Goal: Information Seeking & Learning: Learn about a topic

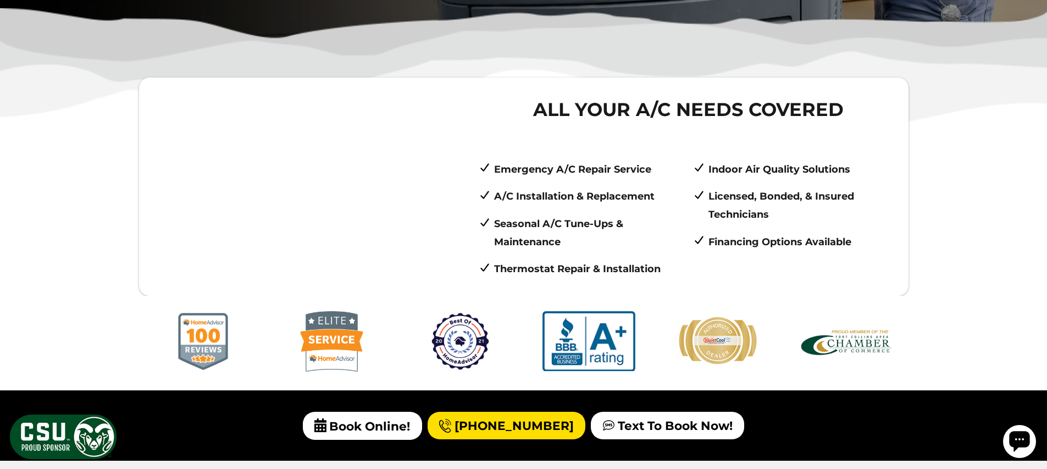
scroll to position [397, 0]
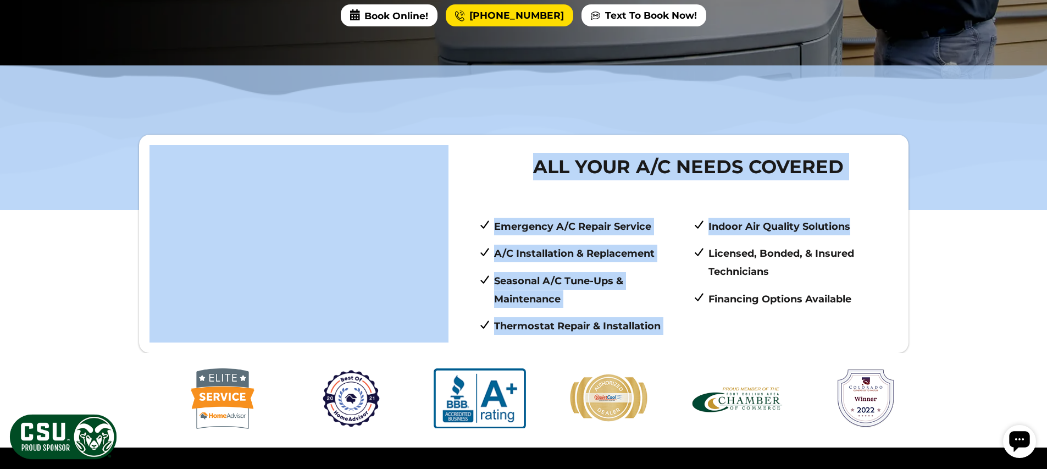
drag, startPoint x: 707, startPoint y: 140, endPoint x: 649, endPoint y: 109, distance: 65.6
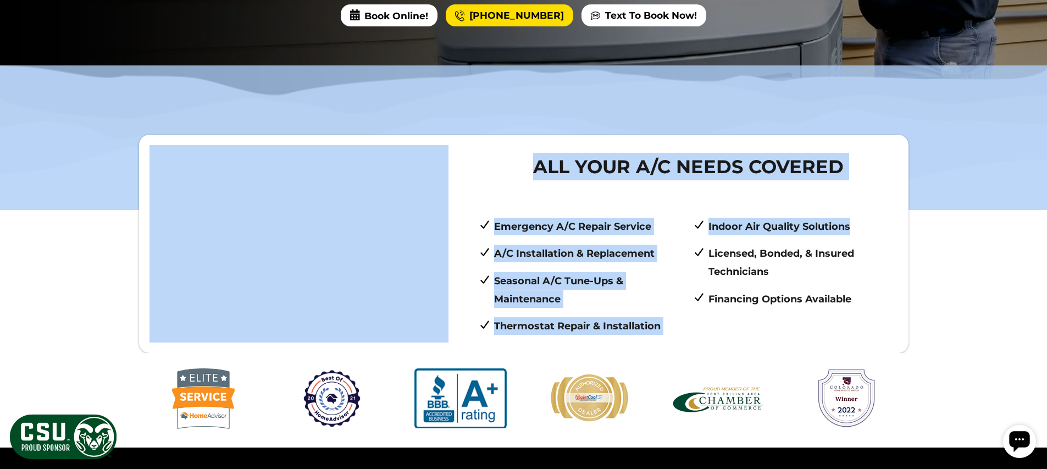
click at [664, 106] on img at bounding box center [523, 137] width 1047 height 144
click at [851, 126] on img at bounding box center [523, 137] width 1047 height 144
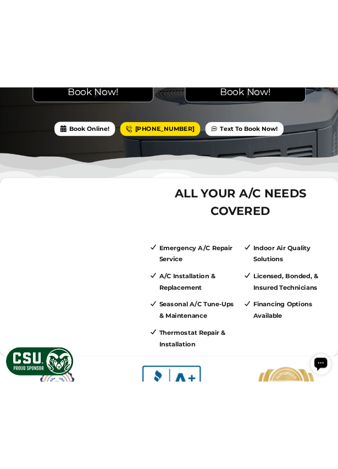
scroll to position [262, 0]
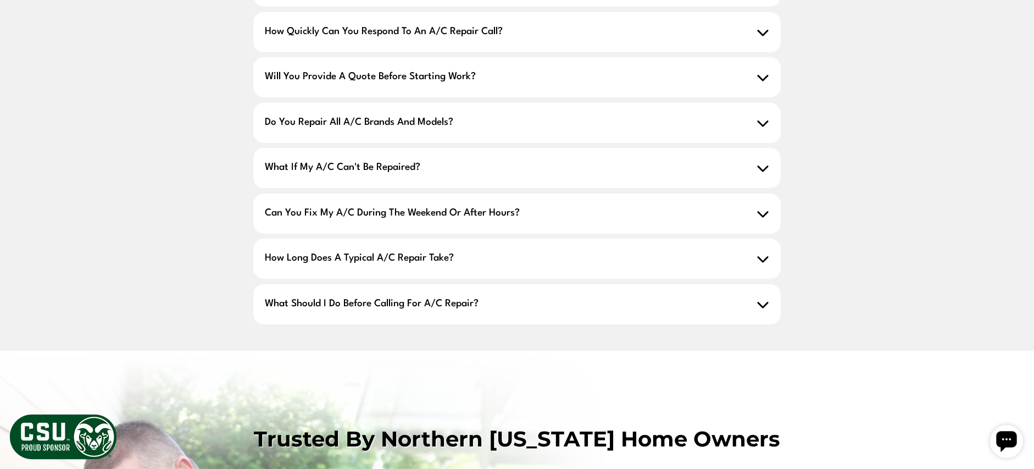
scroll to position [912, 0]
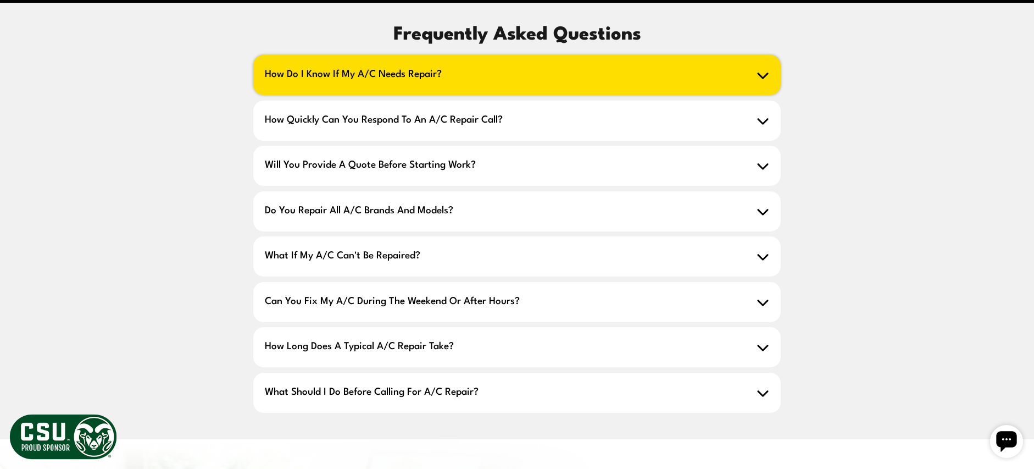
click at [754, 90] on span "How Do I Know If My A/C Needs Repair?" at bounding box center [516, 75] width 527 height 40
click at [769, 81] on icon at bounding box center [763, 75] width 13 height 13
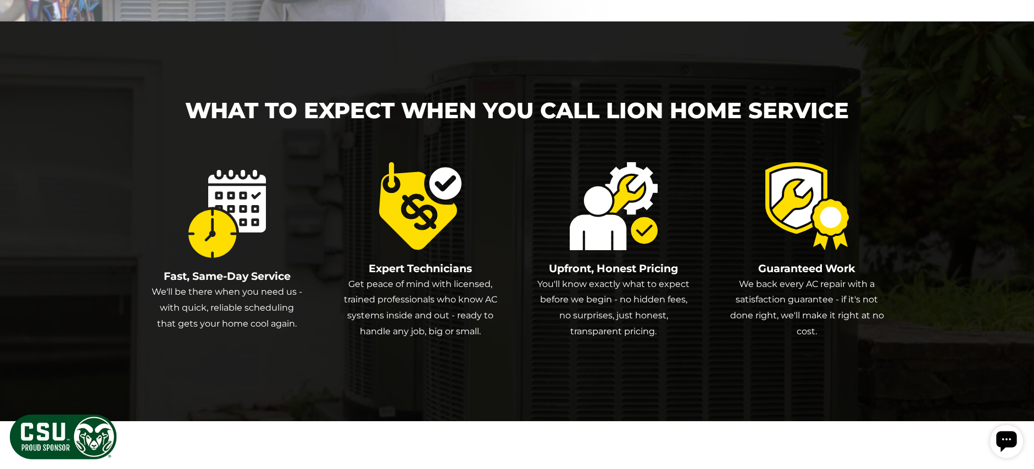
scroll to position [1768, 0]
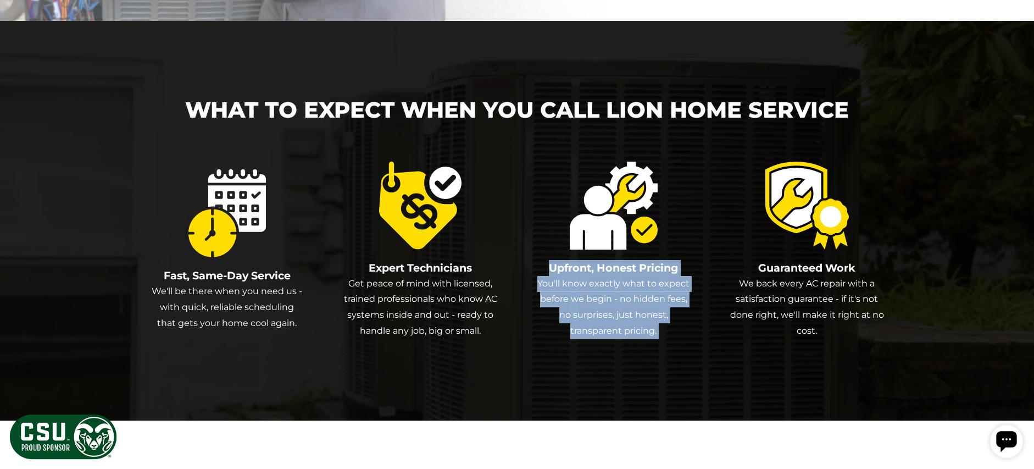
drag, startPoint x: 673, startPoint y: 157, endPoint x: 826, endPoint y: 216, distance: 164.9
click at [830, 217] on div "What To Expect When You Call Lion Home Service Fast, Same-Day Service We'll be …" at bounding box center [516, 220] width 769 height 399
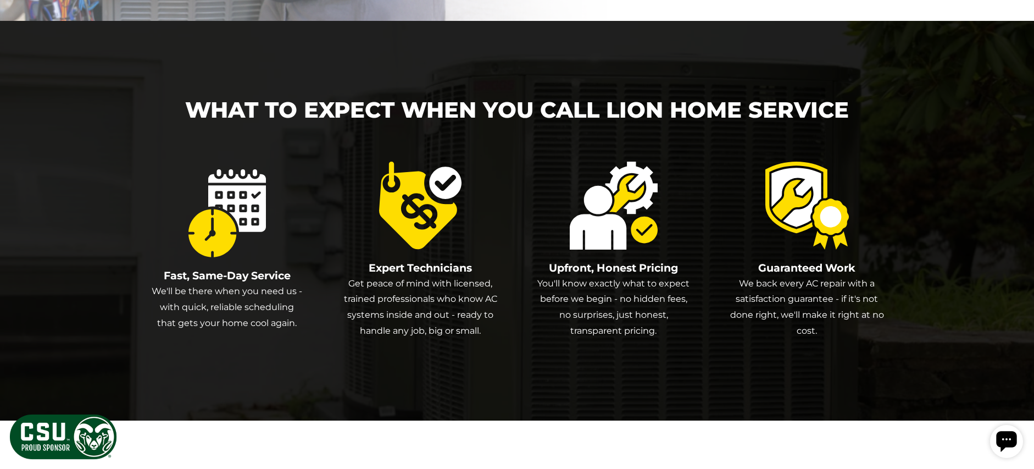
click at [811, 213] on icon at bounding box center [806, 197] width 70 height 59
click at [881, 206] on div "Guaranteed Work We back every AC repair with a satisfaction guarantee - if it's…" at bounding box center [807, 255] width 154 height 186
drag, startPoint x: 501, startPoint y: 195, endPoint x: 363, endPoint y: 176, distance: 139.6
click at [363, 176] on div "Fast, Same-Day Service We'll be there when you need us - with quick, reliable s…" at bounding box center [517, 255] width 734 height 186
click at [887, 191] on div "What To Expect When You Call Lion Home Service Fast, Same-Day Service We'll be …" at bounding box center [516, 220] width 769 height 399
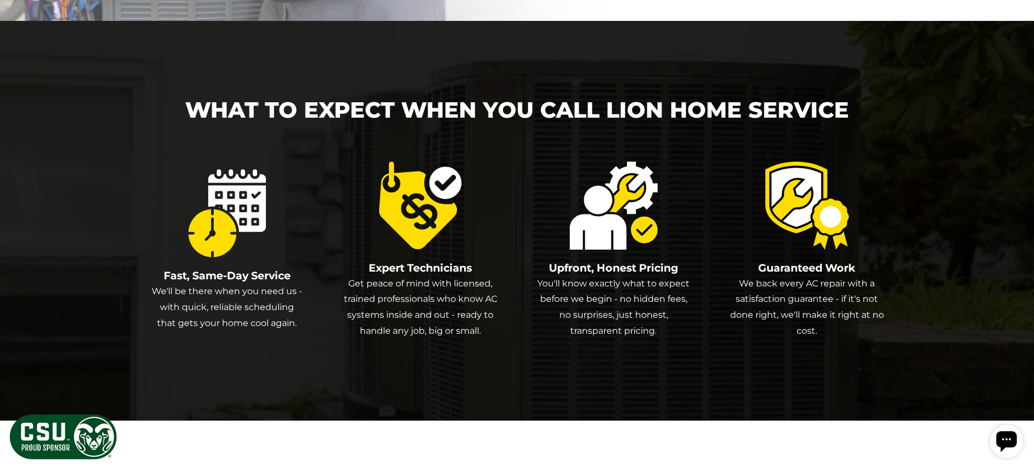
click at [974, 170] on div "What To Expect When You Call Lion Home Service Fast, Same-Day Service We'll be …" at bounding box center [517, 220] width 1034 height 399
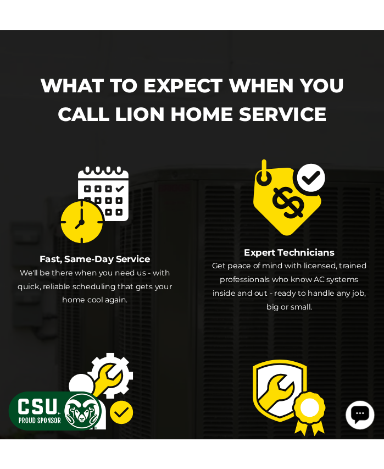
scroll to position [1935, 0]
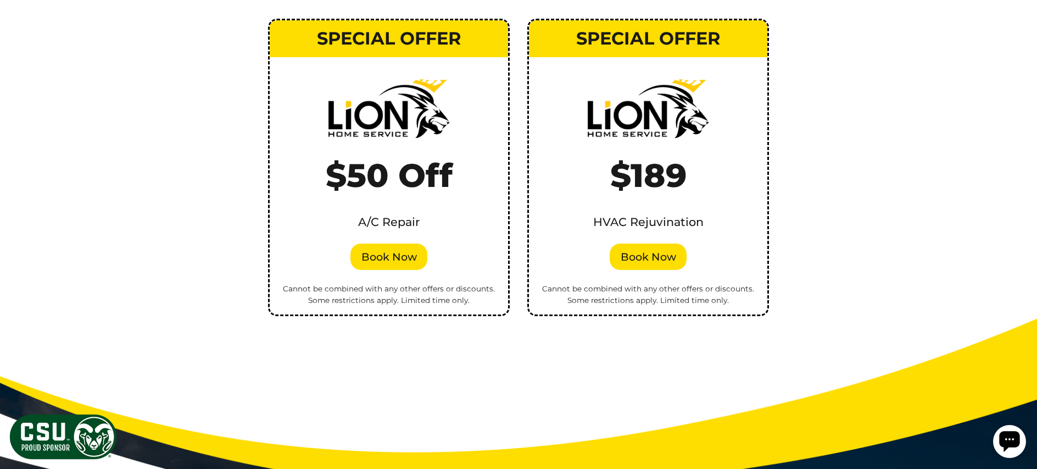
scroll to position [2344, 0]
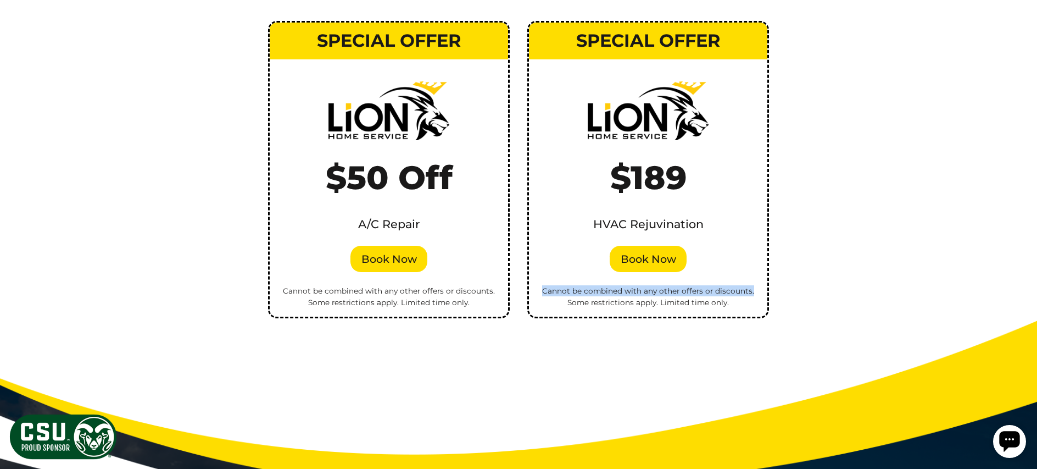
drag, startPoint x: 647, startPoint y: 278, endPoint x: 830, endPoint y: 295, distance: 183.8
click at [827, 297] on div "Book Your A/C Service Today and Save! Take advantage of limited-time savings fr…" at bounding box center [518, 119] width 1037 height 546
click at [858, 276] on div "Book Your A/C Service Today and Save! Take advantage of limited-time savings fr…" at bounding box center [518, 119] width 1037 height 546
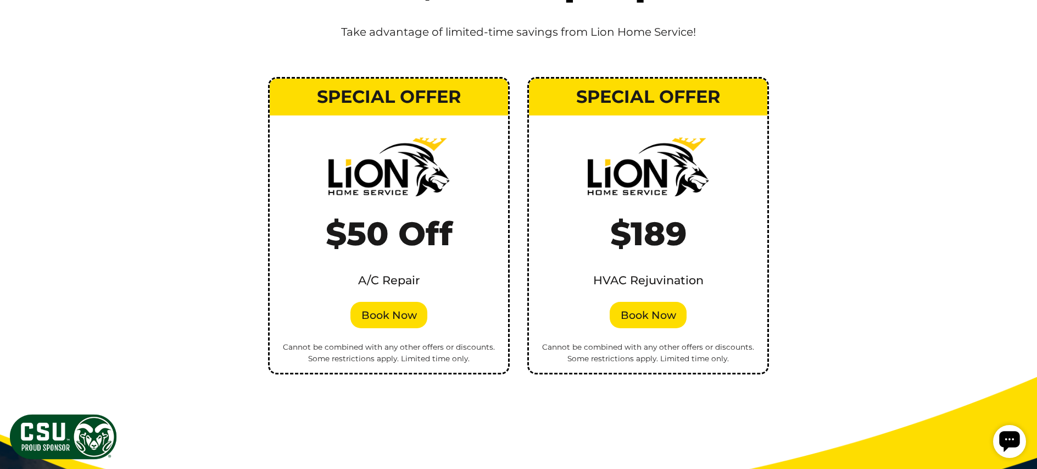
scroll to position [2190, 0]
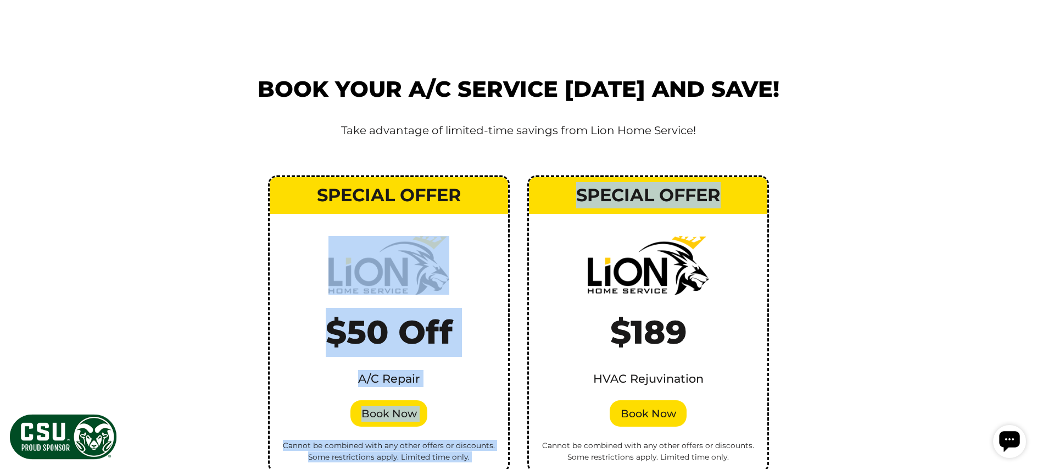
drag, startPoint x: 571, startPoint y: 295, endPoint x: 735, endPoint y: 327, distance: 167.5
click at [729, 328] on div "Special Offer $50 Off A/C Repair Book Now Cannot be combined with any other off…" at bounding box center [518, 323] width 569 height 297
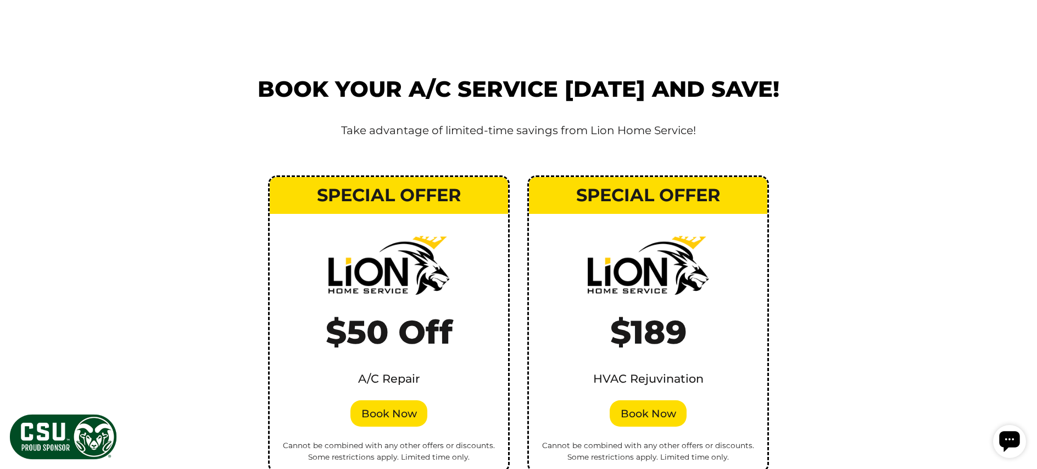
click at [741, 325] on div "$189 HVAC Rejuvination Book Now Cannot be combined with any other offers or dis…" at bounding box center [648, 349] width 238 height 244
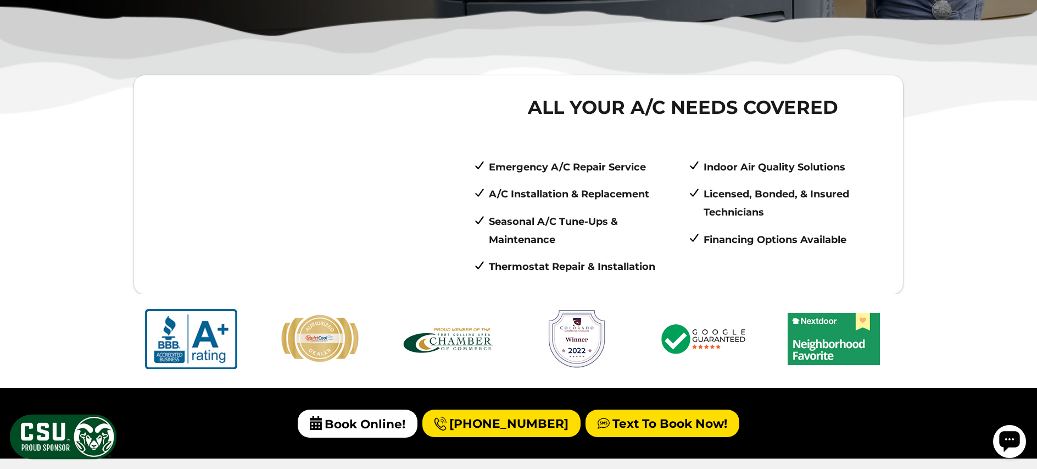
scroll to position [680, 0]
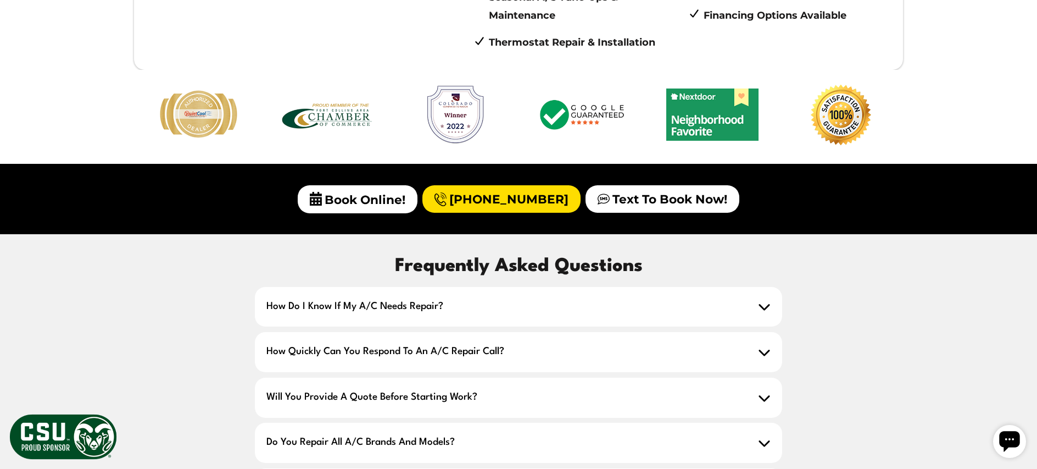
click at [834, 226] on div "Book Online! (970) 658-5412 Text To Book Now!" at bounding box center [518, 199] width 1037 height 70
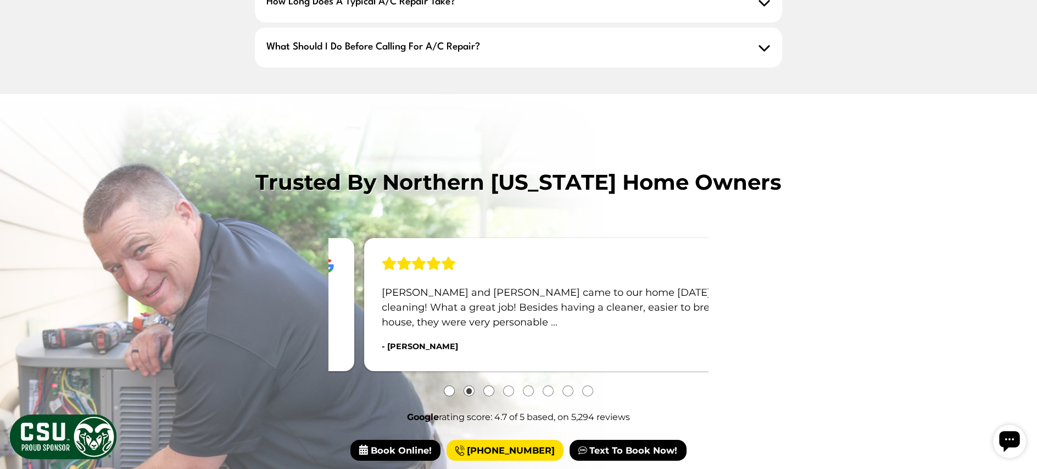
scroll to position [1315, 0]
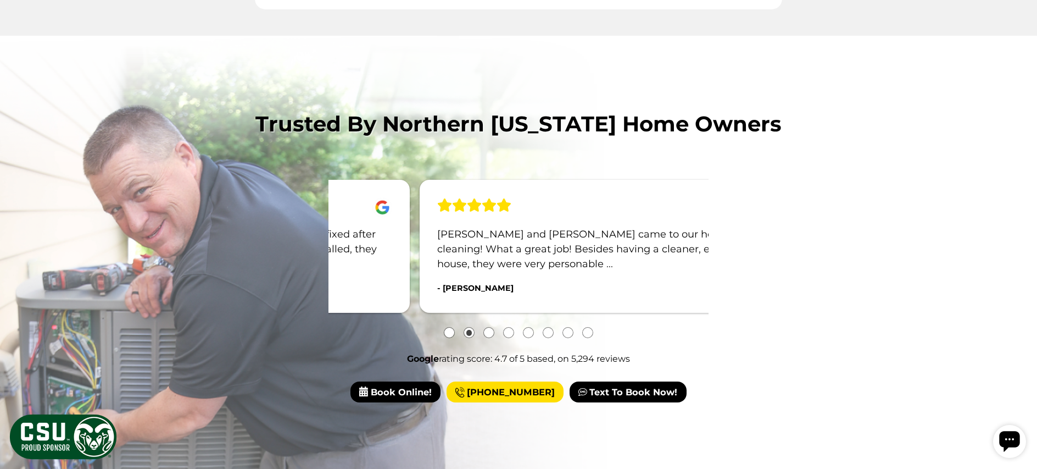
drag, startPoint x: 695, startPoint y: 290, endPoint x: 887, endPoint y: 291, distance: 191.8
click at [877, 292] on div "Trusted by Northern Colorado Home Owners Ask for Blake! He was a lot more exper…" at bounding box center [519, 255] width 1020 height 294
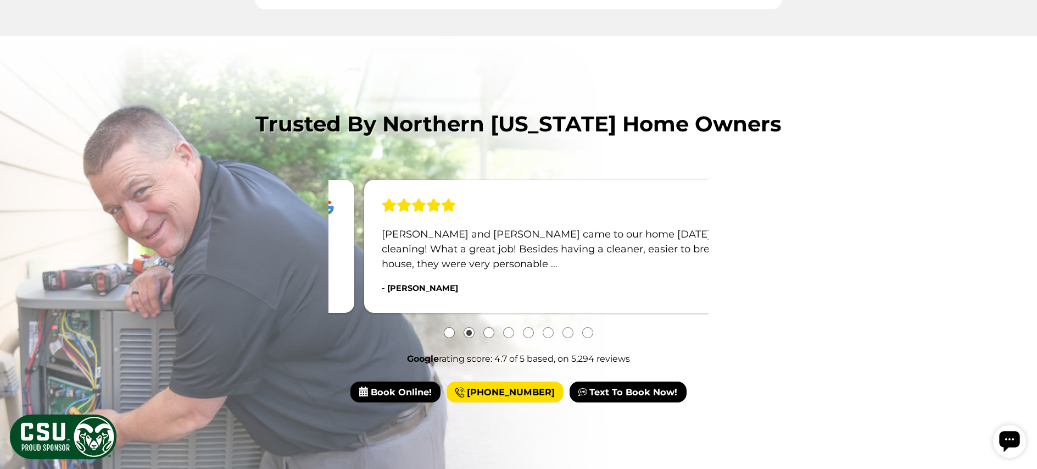
click at [896, 278] on div "Trusted by Northern Colorado Home Owners Ask for Blake! He was a lot more exper…" at bounding box center [519, 255] width 1020 height 294
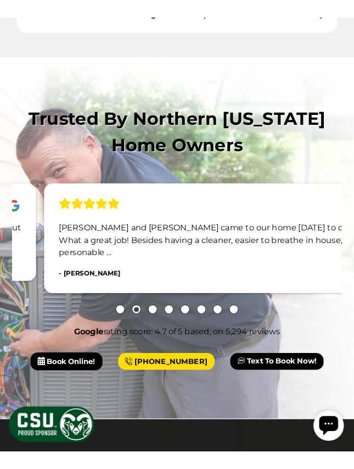
scroll to position [1487, 0]
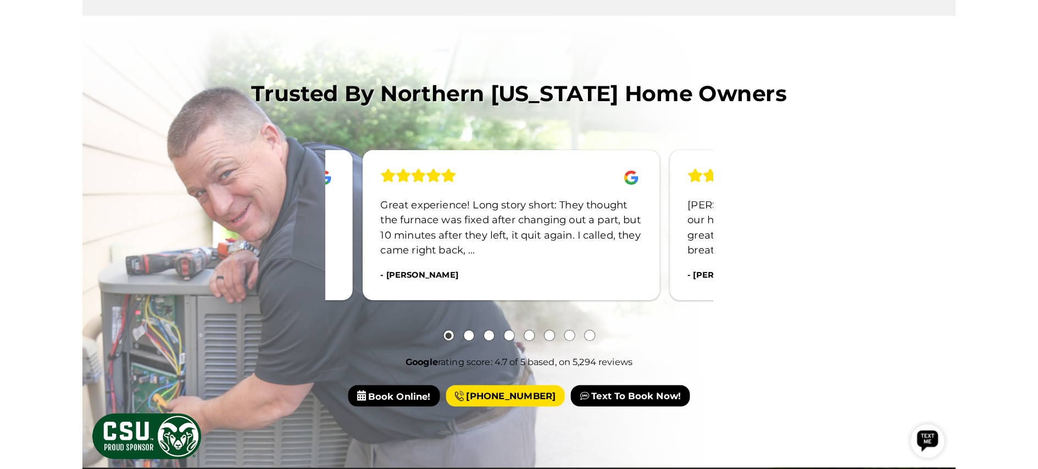
scroll to position [1338, 0]
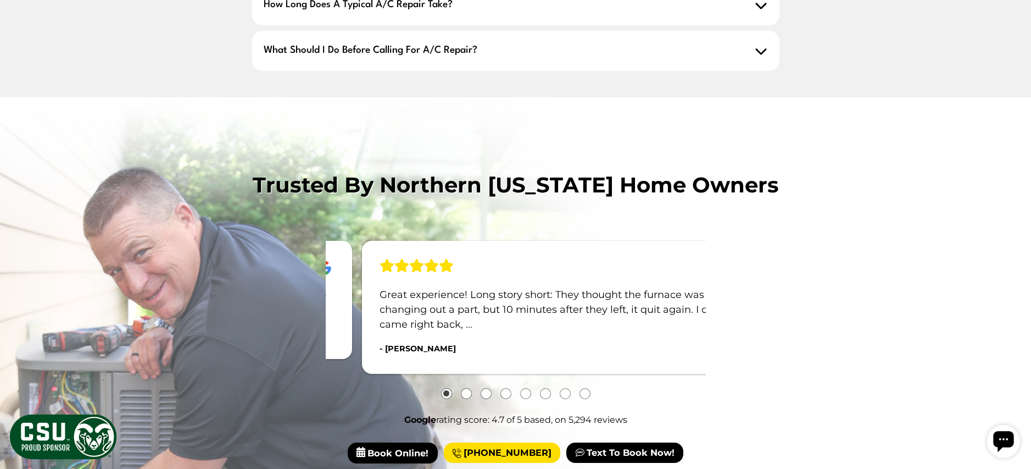
scroll to position [1313, 0]
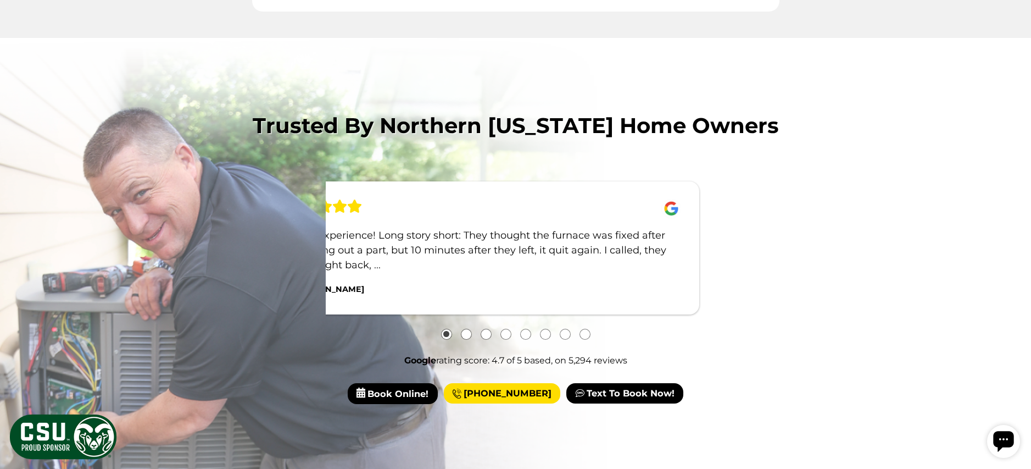
drag, startPoint x: 726, startPoint y: 306, endPoint x: 171, endPoint y: 319, distance: 555.1
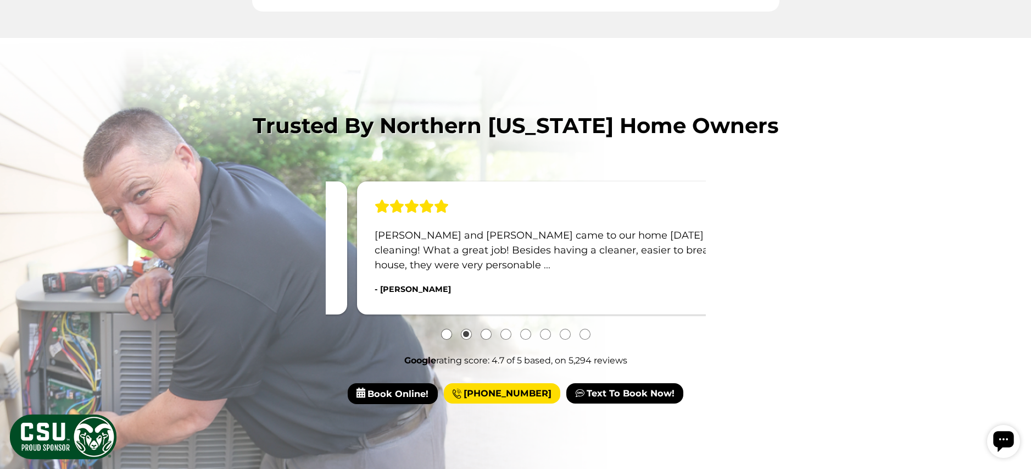
drag, startPoint x: 581, startPoint y: 271, endPoint x: 157, endPoint y: 252, distance: 424.6
click at [415, 272] on p "[PERSON_NAME] and [PERSON_NAME] came to our home [DATE] to do a duct cleaning! …" at bounding box center [571, 250] width 393 height 45
drag, startPoint x: 429, startPoint y: 270, endPoint x: -5, endPoint y: 179, distance: 444.0
drag, startPoint x: 563, startPoint y: 254, endPoint x: 400, endPoint y: 239, distance: 163.9
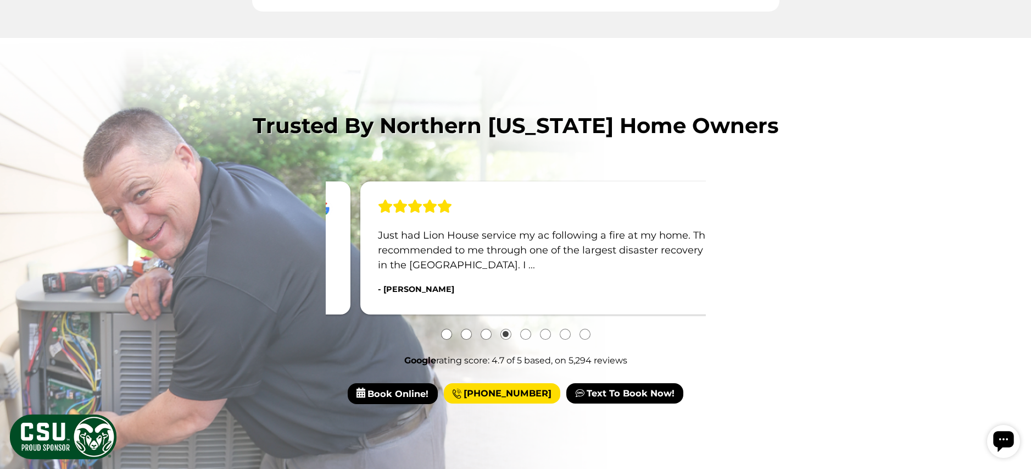
click at [473, 246] on div "Just had Lion House service my ac following a fire at my home. They were recomm…" at bounding box center [574, 247] width 429 height 133
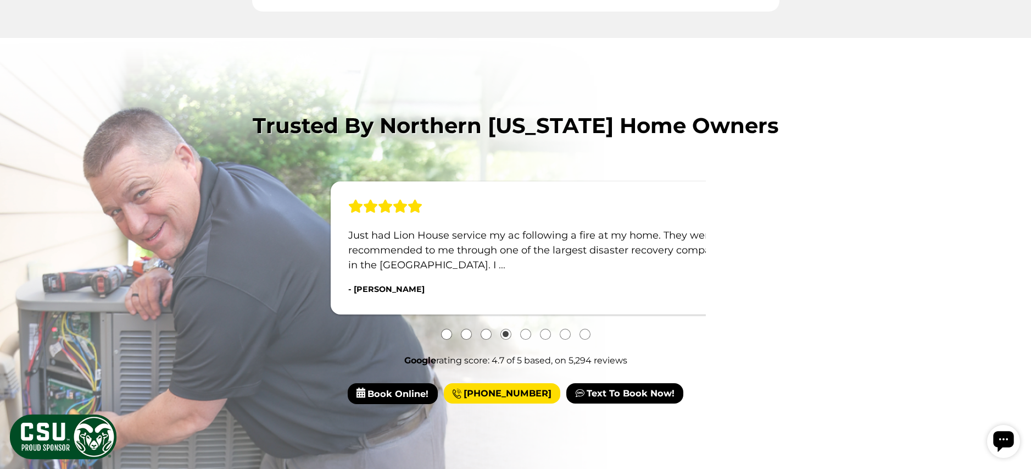
drag, startPoint x: 560, startPoint y: 257, endPoint x: 106, endPoint y: 216, distance: 455.7
click at [348, 240] on p "Just had Lion House service my ac following a fire at my home. They were recomm…" at bounding box center [544, 250] width 393 height 45
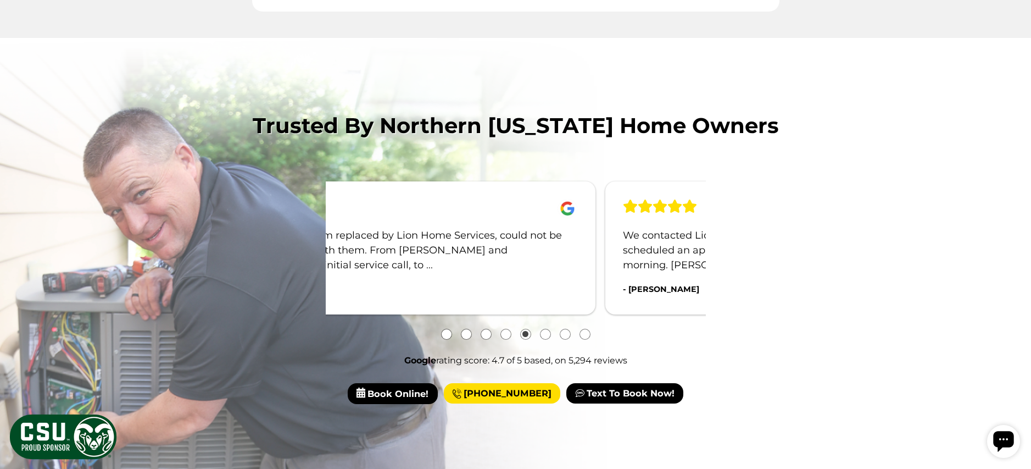
drag, startPoint x: 593, startPoint y: 255, endPoint x: 239, endPoint y: 238, distance: 354.8
click at [270, 235] on div "We just had our HVAC system replaced by Lion Home Services, could not be more h…" at bounding box center [380, 247] width 429 height 133
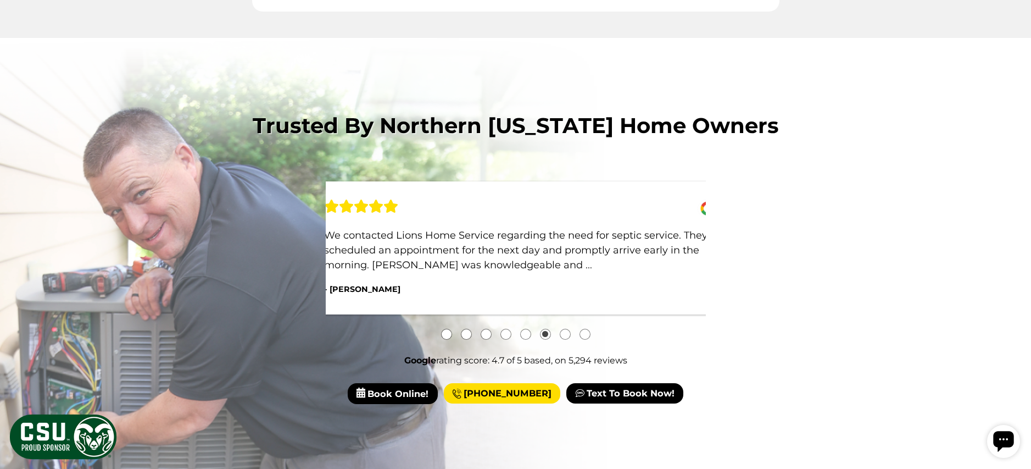
drag, startPoint x: 599, startPoint y: 264, endPoint x: 332, endPoint y: 264, distance: 267.6
click at [424, 261] on p "We contacted Lions Home Service regarding the need for septic service. They sch…" at bounding box center [520, 250] width 393 height 45
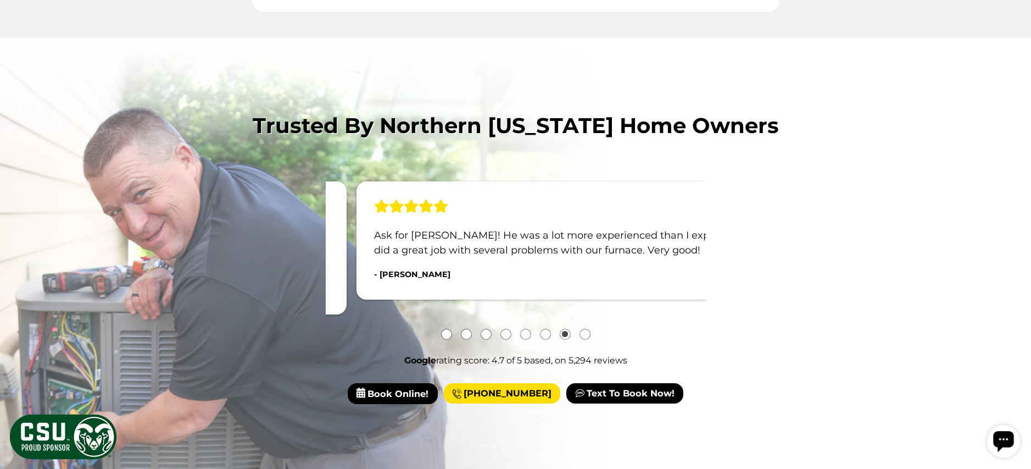
drag, startPoint x: 453, startPoint y: 258, endPoint x: 3, endPoint y: 187, distance: 455.0
click at [26, 189] on div "Trusted by Northern Colorado Home Owners Ask for Blake! He was a lot more exper…" at bounding box center [516, 257] width 1014 height 294
drag, startPoint x: 526, startPoint y: 236, endPoint x: 10, endPoint y: 167, distance: 520.5
click at [116, 174] on div "Trusted by Northern Colorado Home Owners Ask for Blake! He was a lot more exper…" at bounding box center [516, 257] width 1014 height 294
drag, startPoint x: 258, startPoint y: 198, endPoint x: 46, endPoint y: 180, distance: 213.4
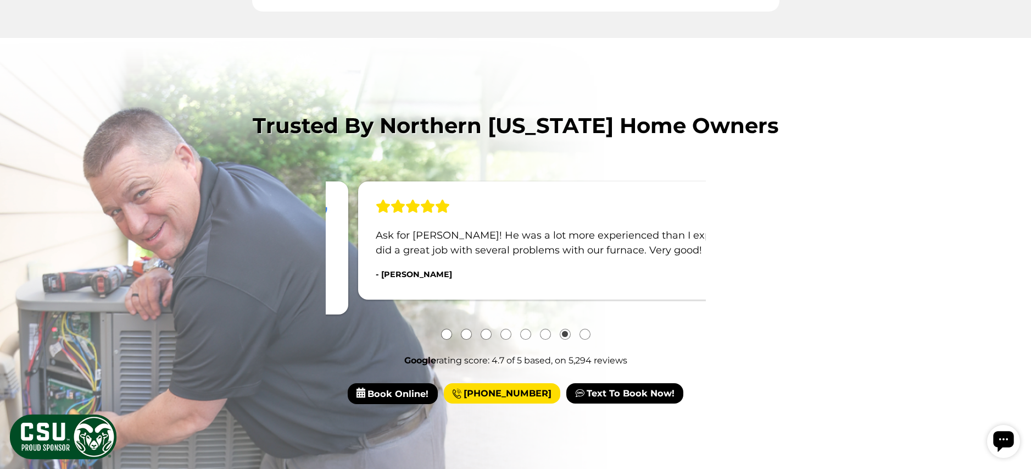
click at [86, 191] on div "Trusted by Northern Colorado Home Owners Ask for Blake! He was a lot more exper…" at bounding box center [516, 257] width 1014 height 294
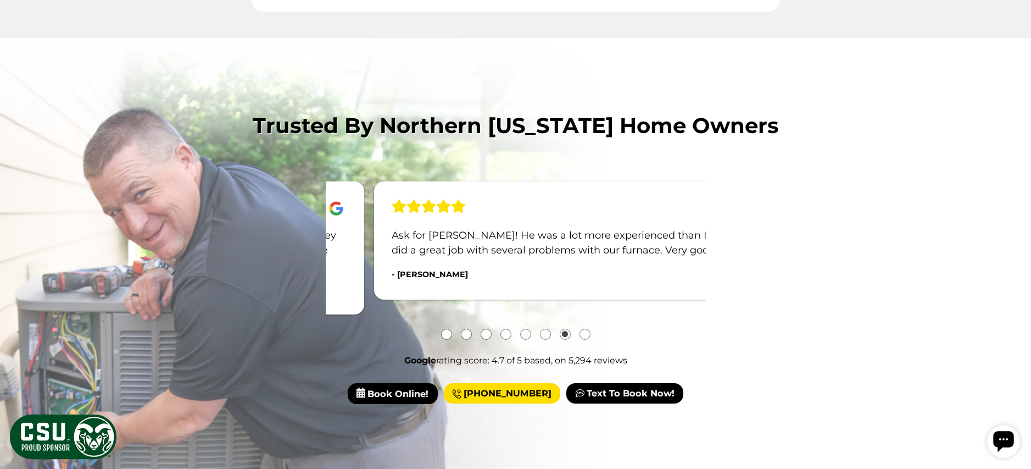
drag, startPoint x: 371, startPoint y: 251, endPoint x: 807, endPoint y: 288, distance: 437.4
click at [777, 290] on div "Trusted by Northern Colorado Home Owners Ask for Blake! He was a lot more exper…" at bounding box center [516, 232] width 632 height 244
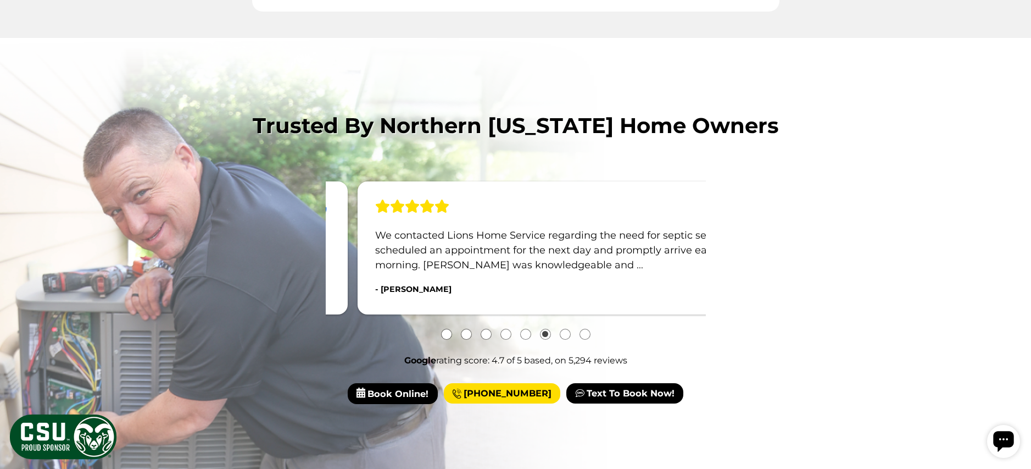
drag, startPoint x: 621, startPoint y: 246, endPoint x: 265, endPoint y: 206, distance: 357.8
click at [358, 208] on div "We contacted Lions Home Service regarding the need for septic service. They sch…" at bounding box center [572, 247] width 429 height 133
drag, startPoint x: 473, startPoint y: 261, endPoint x: 171, endPoint y: 222, distance: 303.6
click at [182, 219] on div "Trusted by Northern Colorado Home Owners Ask for Blake! He was a lot more exper…" at bounding box center [516, 257] width 1014 height 294
drag, startPoint x: 324, startPoint y: 232, endPoint x: 733, endPoint y: 269, distance: 411.0
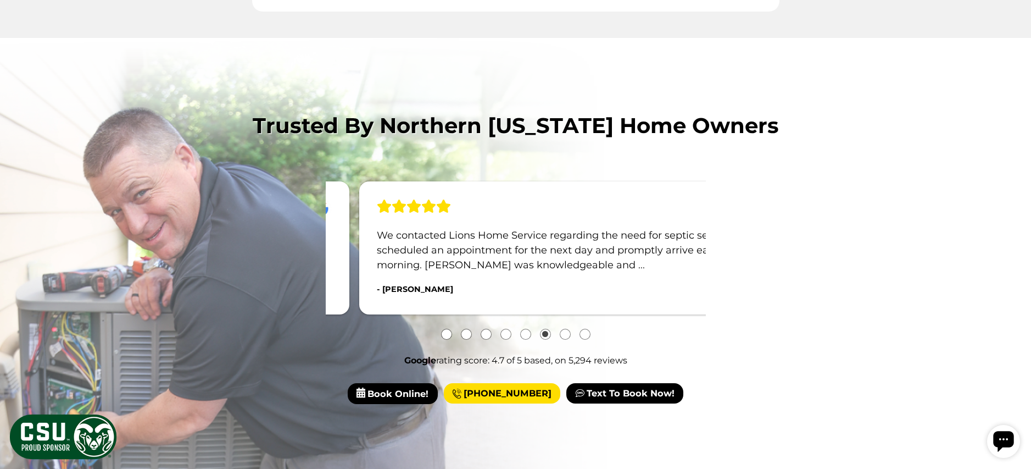
click at [718, 269] on div "We contacted Lions Home Service regarding the need for septic service. They sch…" at bounding box center [573, 247] width 429 height 133
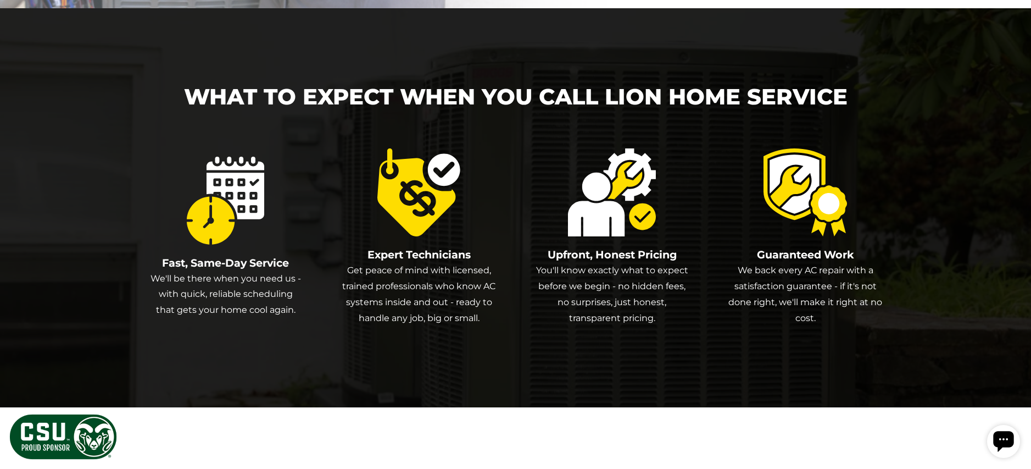
scroll to position [1779, 0]
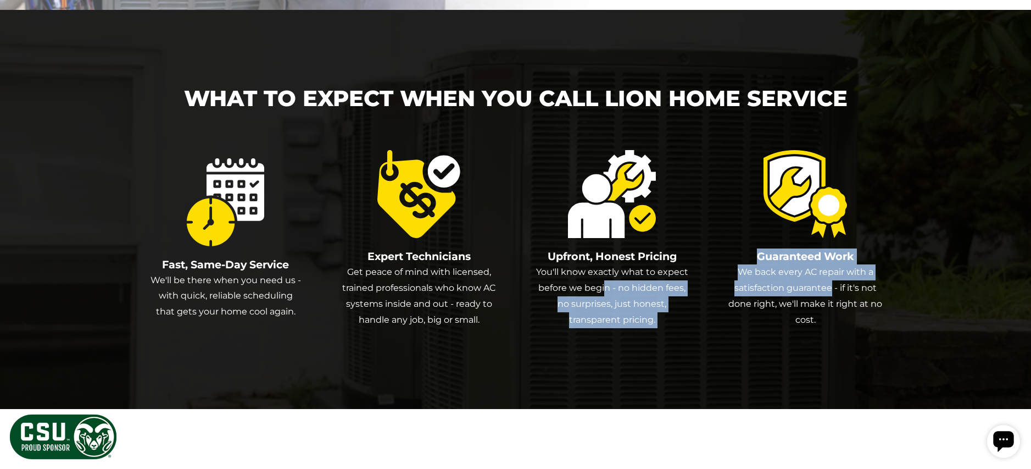
drag, startPoint x: 605, startPoint y: 306, endPoint x: 831, endPoint y: 295, distance: 226.6
click at [831, 295] on div "Fast, Same-Day Service We'll be there when you need us - with quick, reliable s…" at bounding box center [516, 243] width 734 height 186
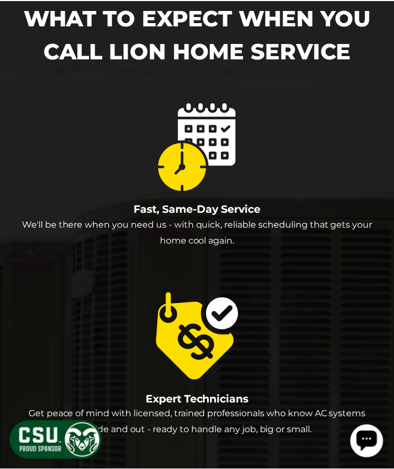
scroll to position [1918, 0]
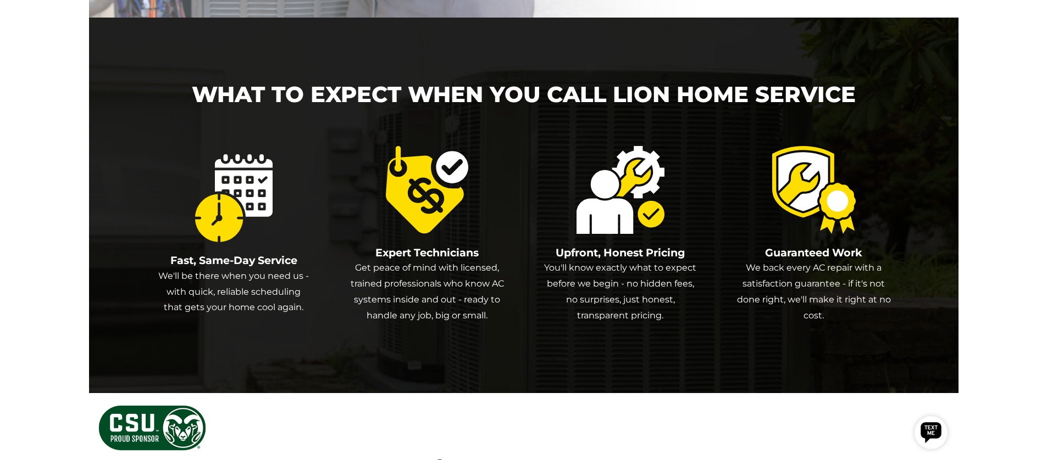
scroll to position [1819, 0]
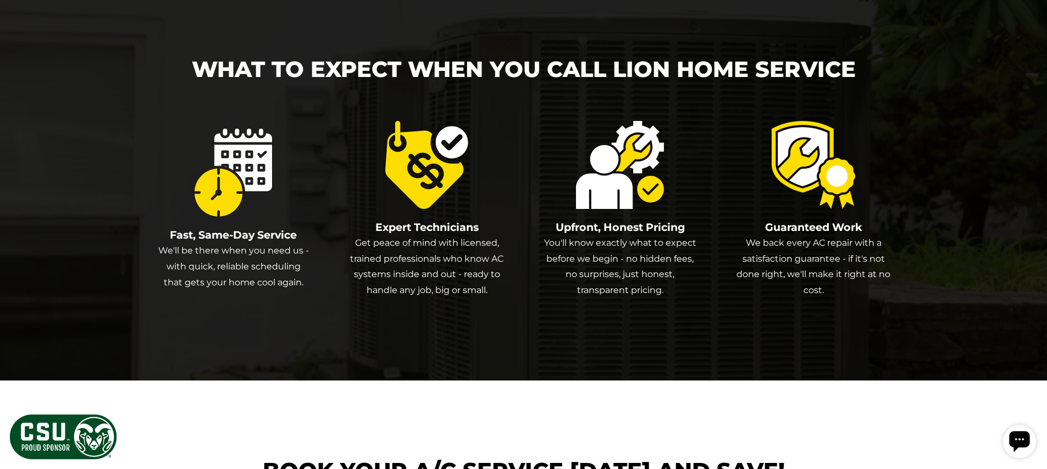
click at [665, 283] on p "You'll know exactly what to expect before we begin - no hidden fees, no surpris…" at bounding box center [620, 266] width 154 height 63
click at [712, 205] on div "Fast, Same-Day Service We'll be there when you need us - with quick, reliable s…" at bounding box center [524, 214] width 734 height 186
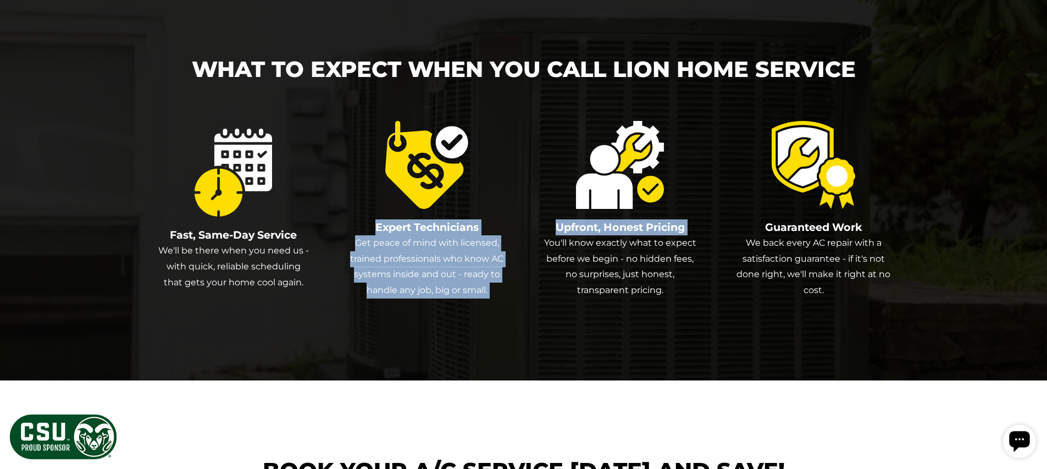
drag, startPoint x: 418, startPoint y: 202, endPoint x: 523, endPoint y: 256, distance: 118.4
click at [527, 257] on div "Fast, Same-Day Service We'll be there when you need us - with quick, reliable s…" at bounding box center [524, 214] width 734 height 186
click at [513, 256] on div "Fast, Same-Day Service We'll be there when you need us - with quick, reliable s…" at bounding box center [524, 214] width 734 height 186
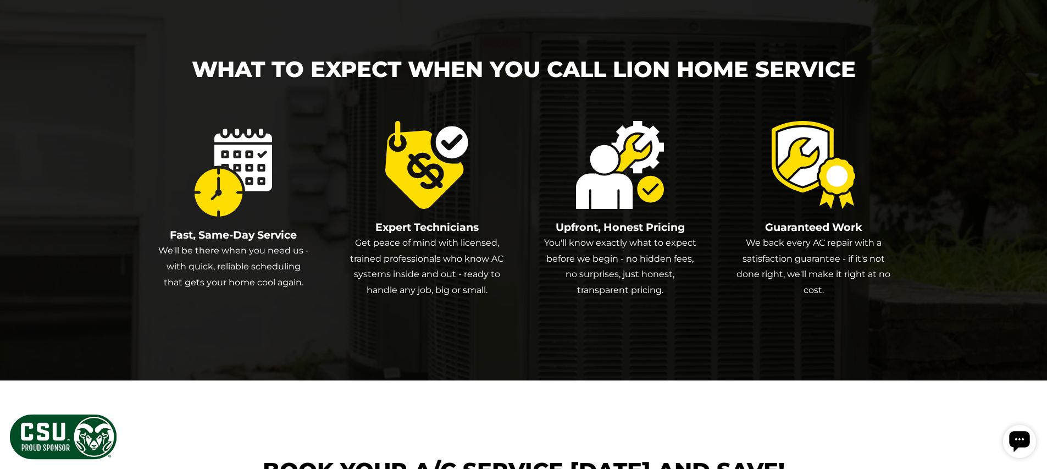
click at [766, 307] on div "Guaranteed Work We back every AC repair with a satisfaction guarantee - if it's…" at bounding box center [813, 214] width 154 height 186
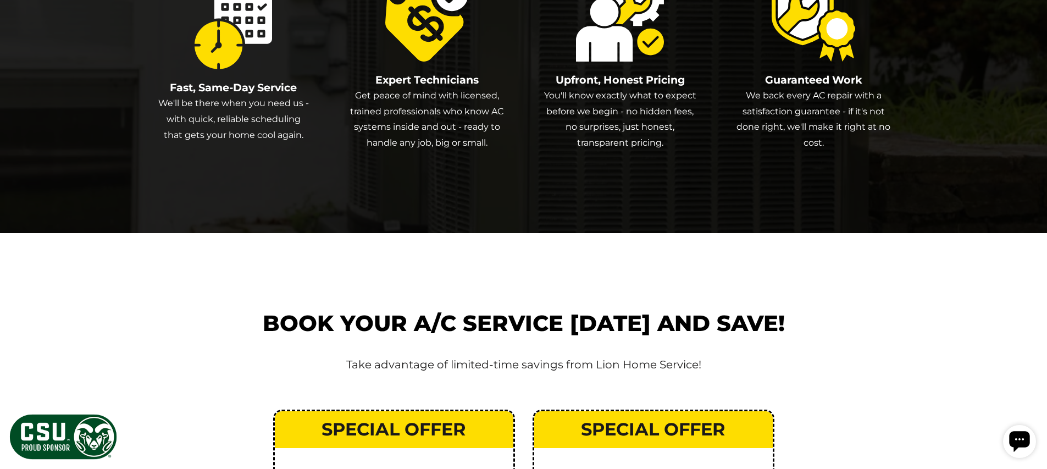
scroll to position [1553, 0]
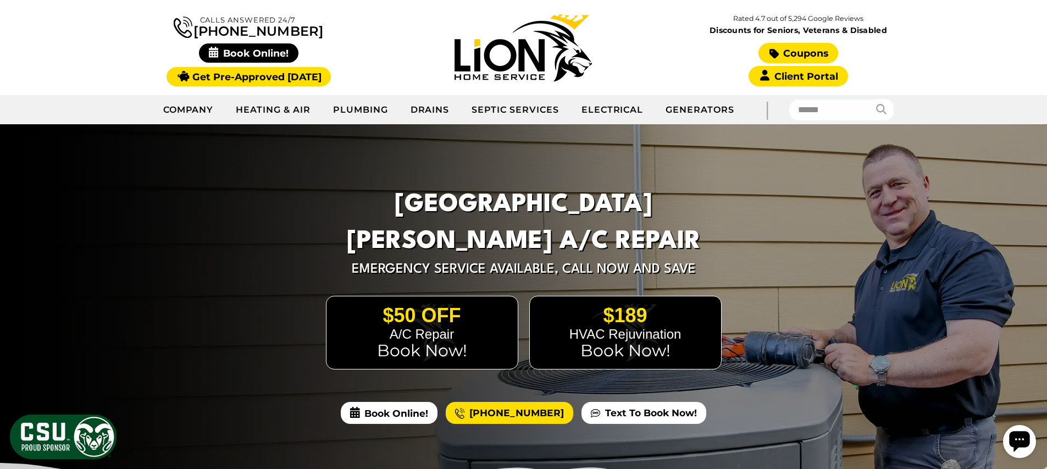
click at [822, 52] on link "Coupons" at bounding box center [797, 53] width 79 height 20
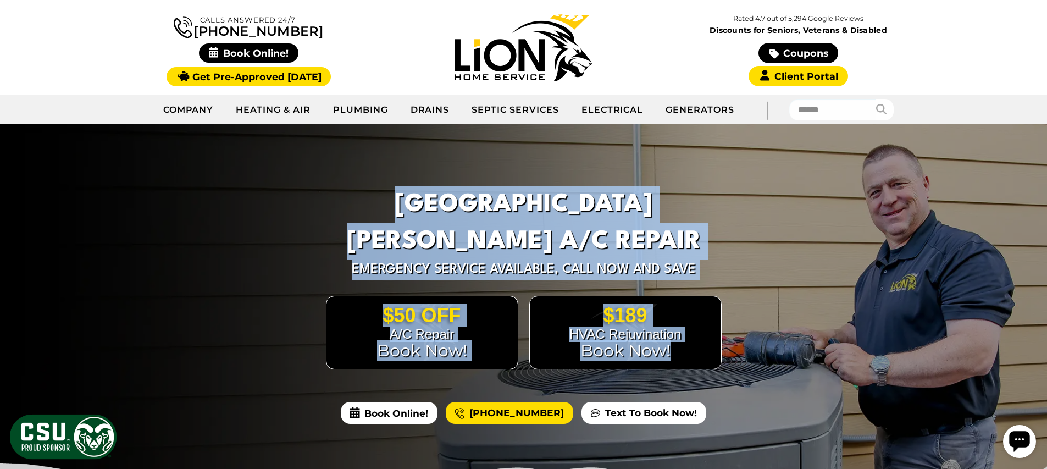
drag, startPoint x: 574, startPoint y: 299, endPoint x: 810, endPoint y: 317, distance: 236.4
click at [793, 318] on div "Fort Collins A/C Repair Emergency Service Available, Call Now and Save $50 Off …" at bounding box center [523, 308] width 1047 height 369
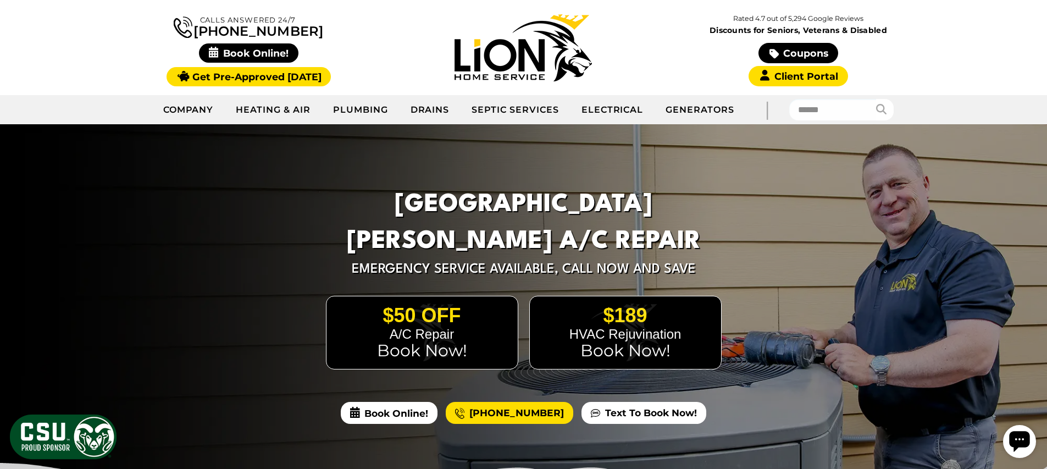
click at [807, 327] on div at bounding box center [523, 308] width 1047 height 369
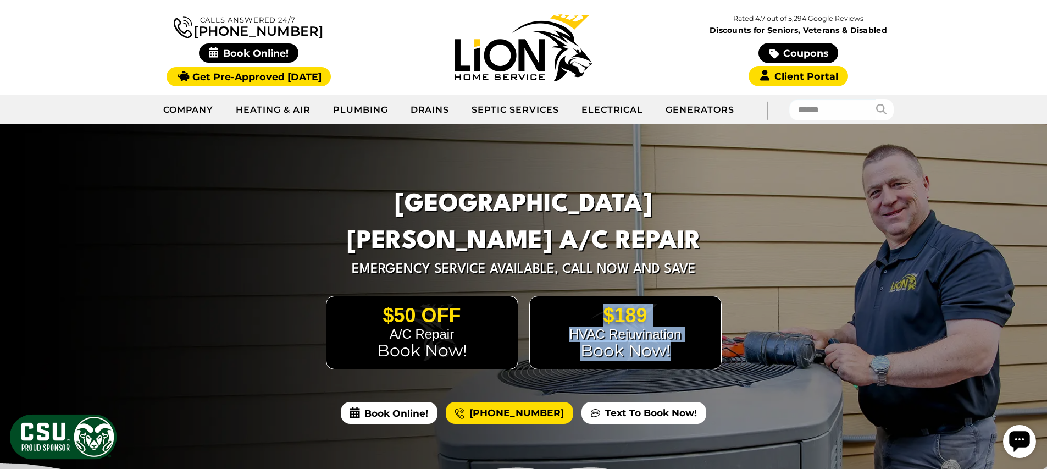
drag, startPoint x: 334, startPoint y: 325, endPoint x: 648, endPoint y: 353, distance: 315.5
click at [642, 354] on div "$50 Off A/C Repair Book Now! $189 HVAC Rejuvination Book Now!" at bounding box center [524, 326] width 400 height 85
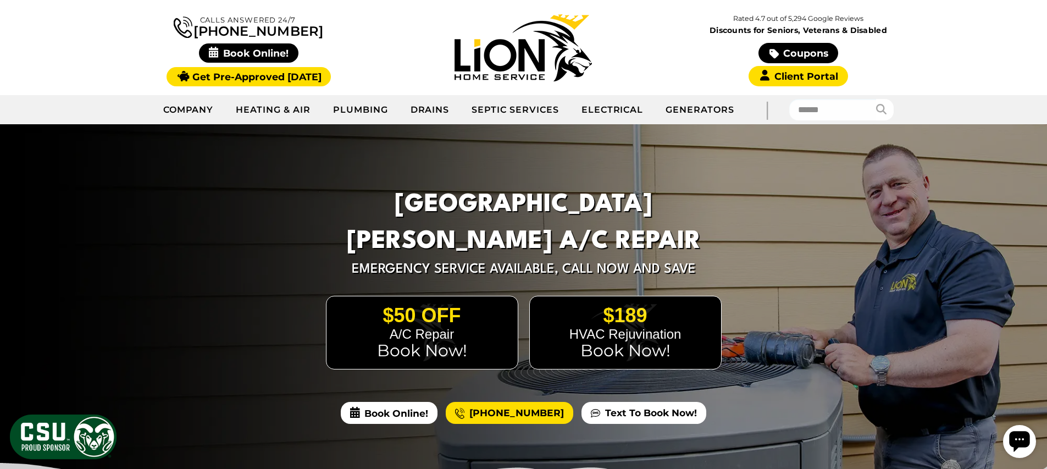
drag, startPoint x: 648, startPoint y: 353, endPoint x: 660, endPoint y: 353, distance: 12.1
click at [653, 353] on div "$189 HVAC Rejuvination Book Now!" at bounding box center [625, 333] width 192 height 74
click at [691, 356] on div "$189 HVAC Rejuvination Book Now!" at bounding box center [625, 333] width 192 height 74
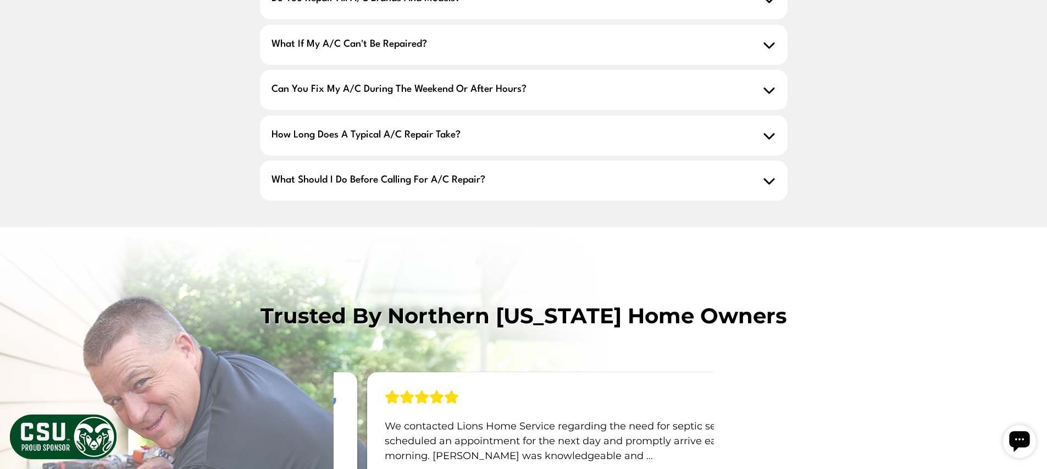
scroll to position [1125, 0]
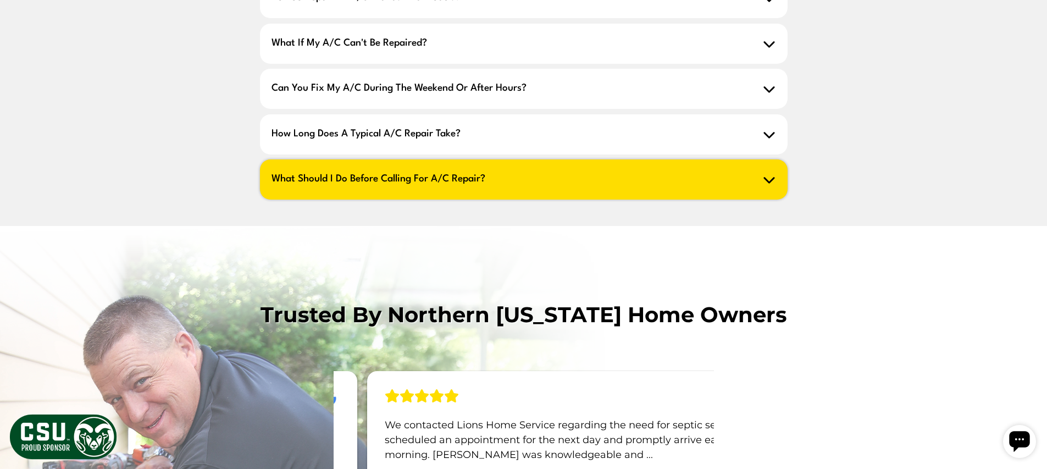
drag, startPoint x: 717, startPoint y: 179, endPoint x: 723, endPoint y: 181, distance: 5.9
click at [718, 180] on span "What Should I Do Before Calling For A/C Repair?" at bounding box center [523, 179] width 527 height 40
click at [751, 185] on span "What Should I Do Before Calling For A/C Repair?" at bounding box center [523, 179] width 527 height 40
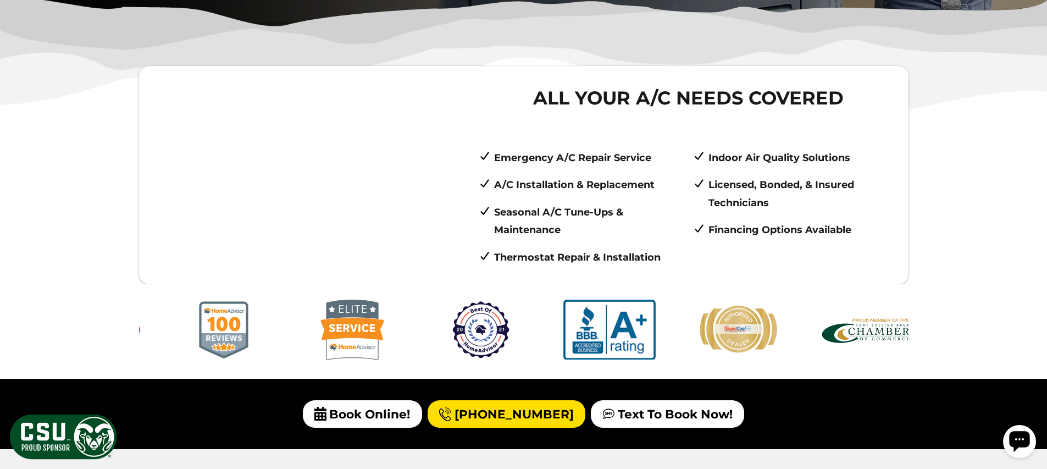
scroll to position [465, 0]
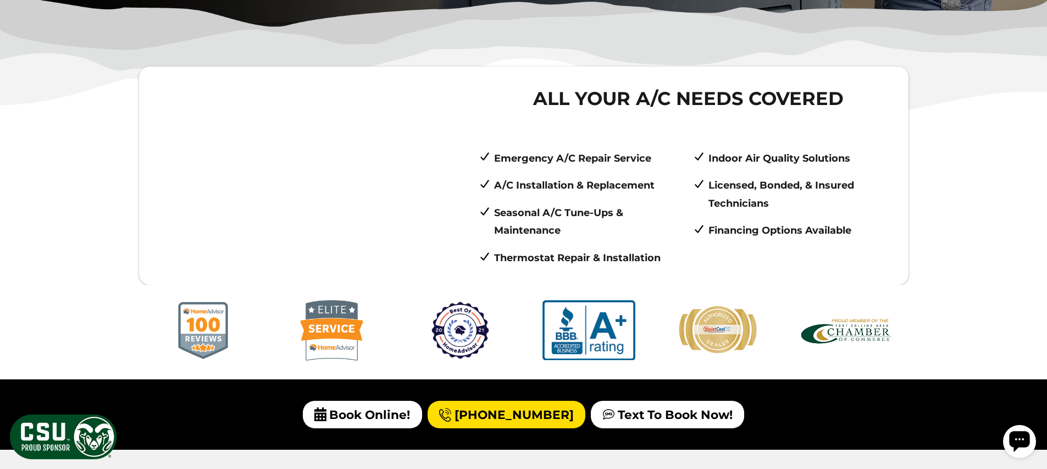
drag, startPoint x: 698, startPoint y: 330, endPoint x: 806, endPoint y: 350, distance: 109.0
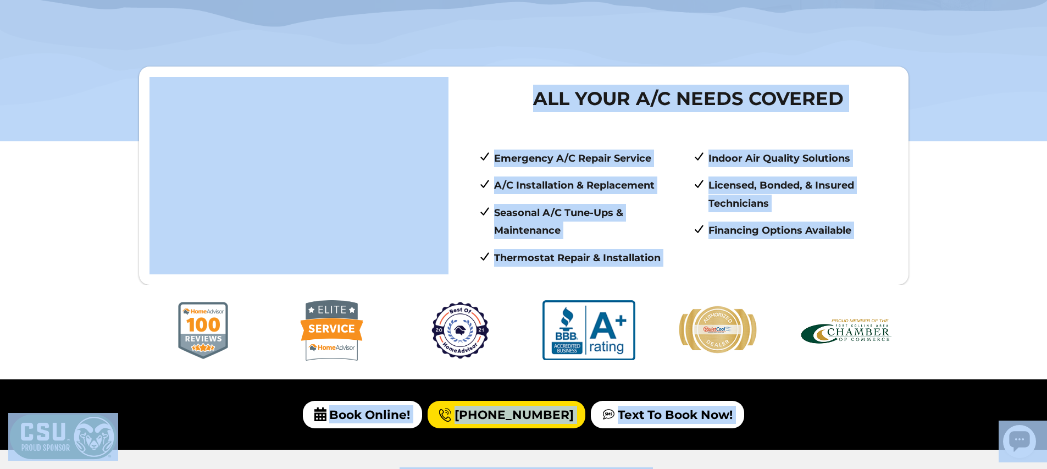
click at [692, 112] on div "All Your A/C Needs Covered Emergency A/C Repair Service A/C Installation & Repl…" at bounding box center [688, 176] width 419 height 182
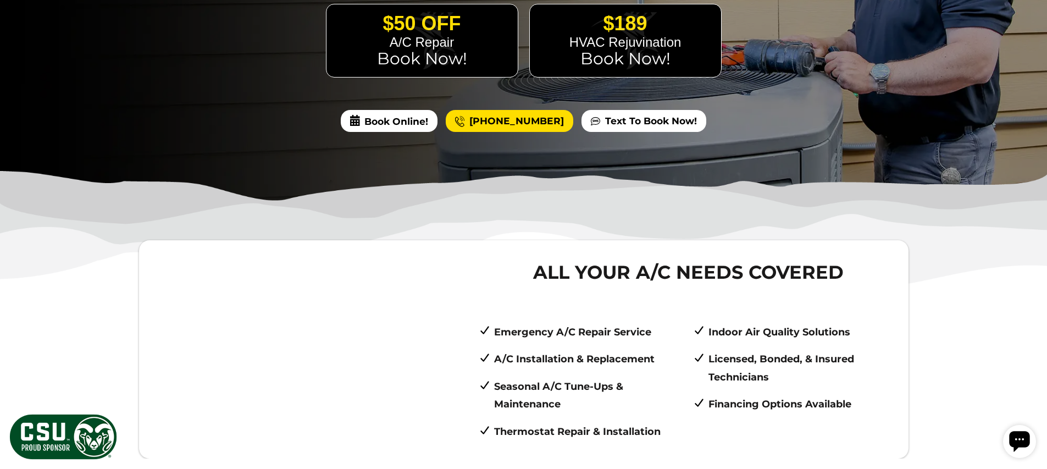
click at [726, 302] on div "All Your A/C Needs Covered Emergency A/C Repair Service A/C Installation & Repl…" at bounding box center [688, 349] width 419 height 182
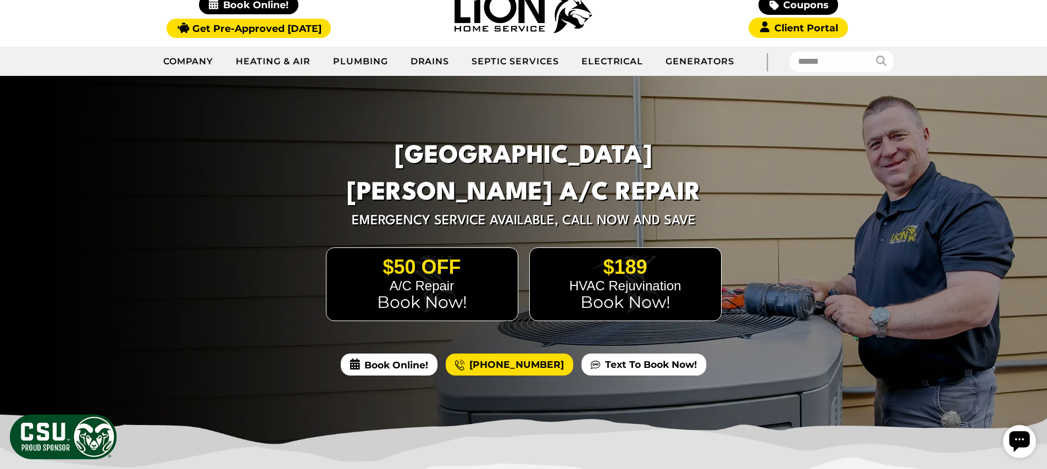
scroll to position [0, 0]
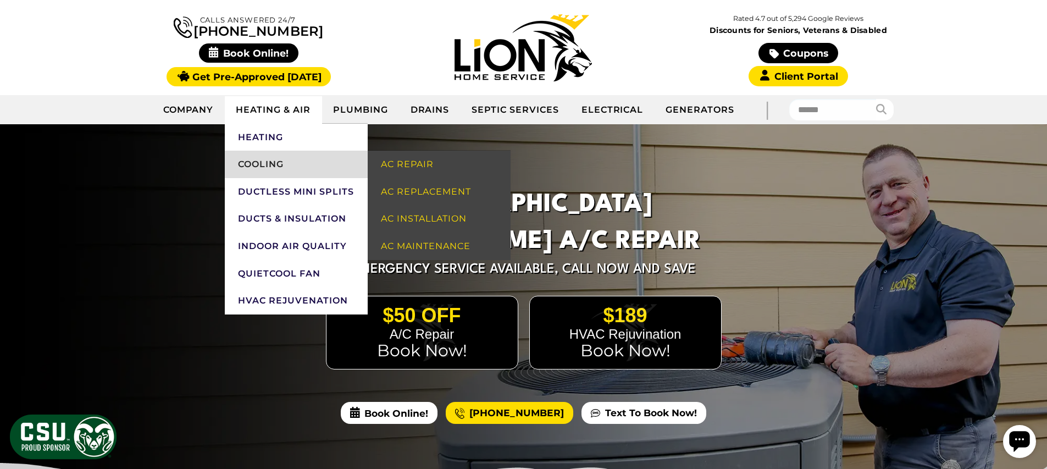
click at [289, 160] on link "Cooling" at bounding box center [296, 164] width 143 height 27
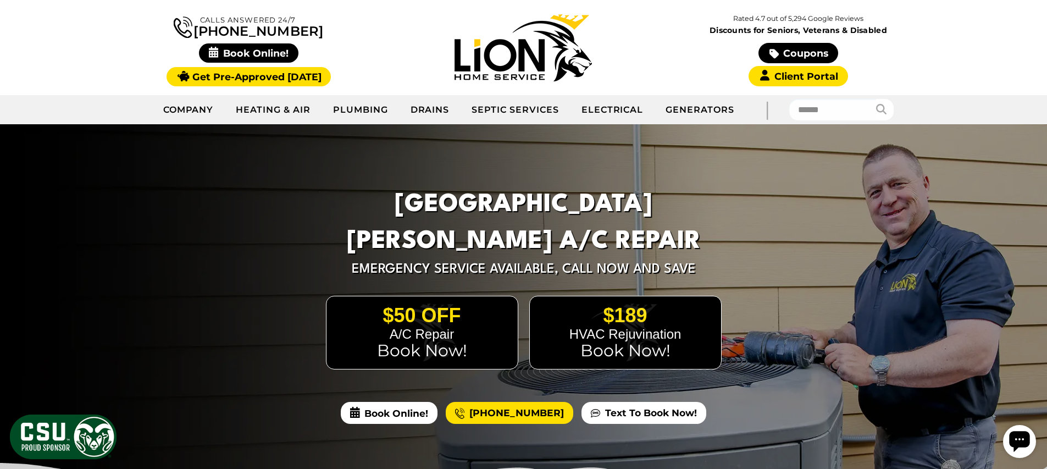
click at [810, 248] on div at bounding box center [523, 308] width 1047 height 369
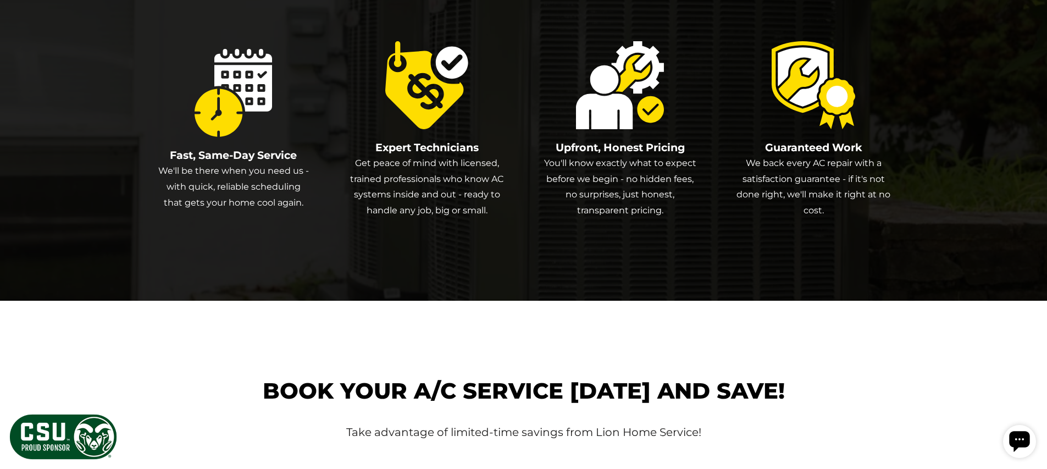
scroll to position [1892, 0]
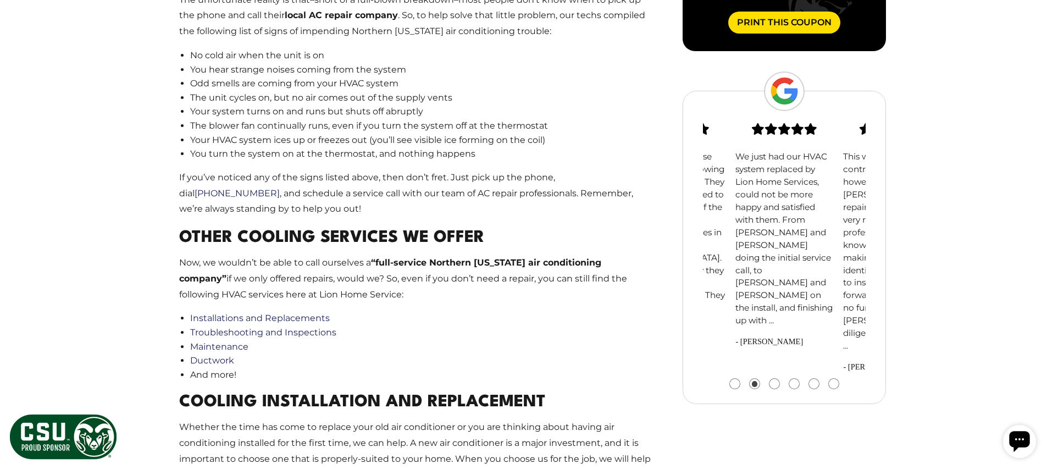
scroll to position [1023, 0]
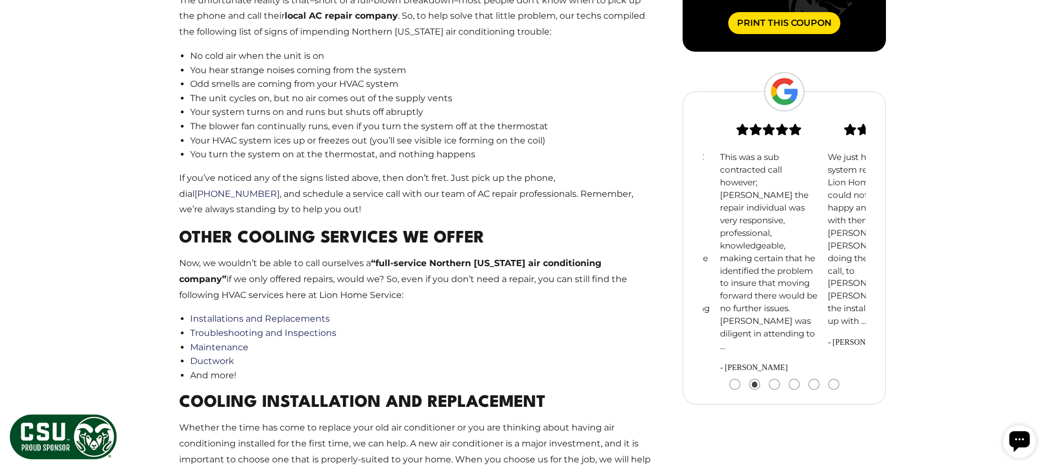
drag, startPoint x: 857, startPoint y: 206, endPoint x: 694, endPoint y: 202, distance: 163.3
click at [736, 203] on p "This was a sub contracted call however; [PERSON_NAME] the repair individual was…" at bounding box center [769, 252] width 98 height 202
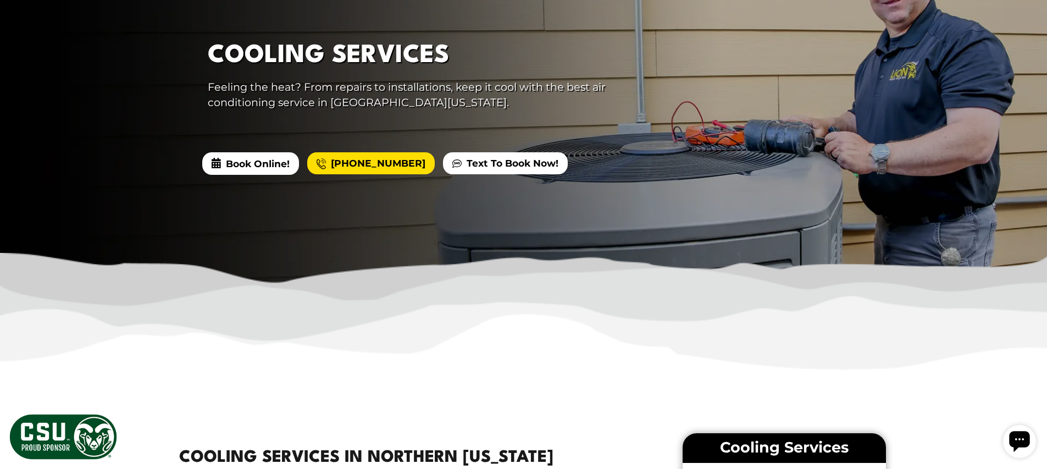
scroll to position [0, 0]
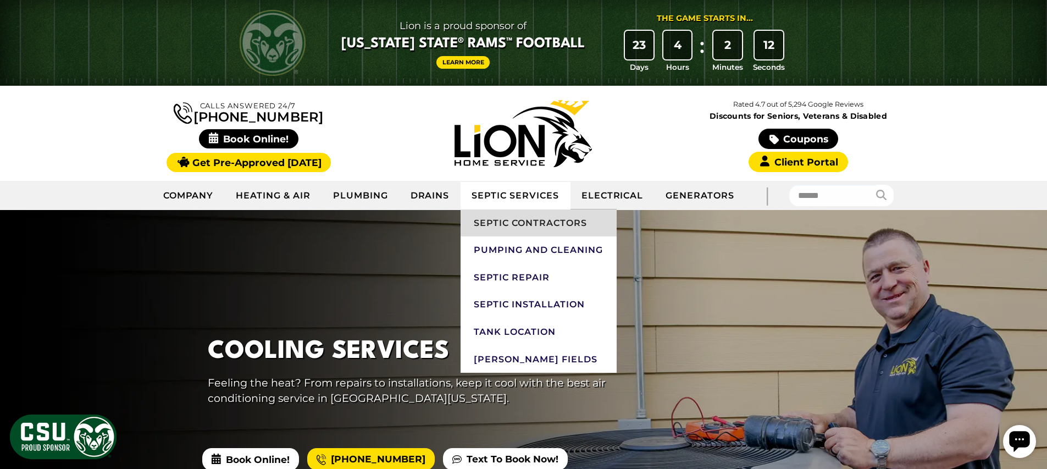
drag, startPoint x: 504, startPoint y: 198, endPoint x: 536, endPoint y: 217, distance: 36.9
click at [504, 198] on link "Septic Services" at bounding box center [514, 195] width 109 height 27
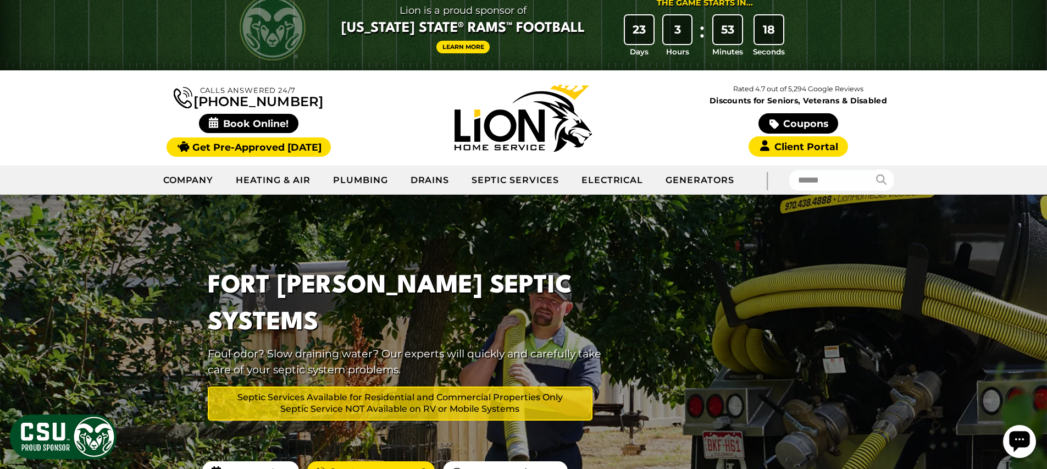
scroll to position [31, 0]
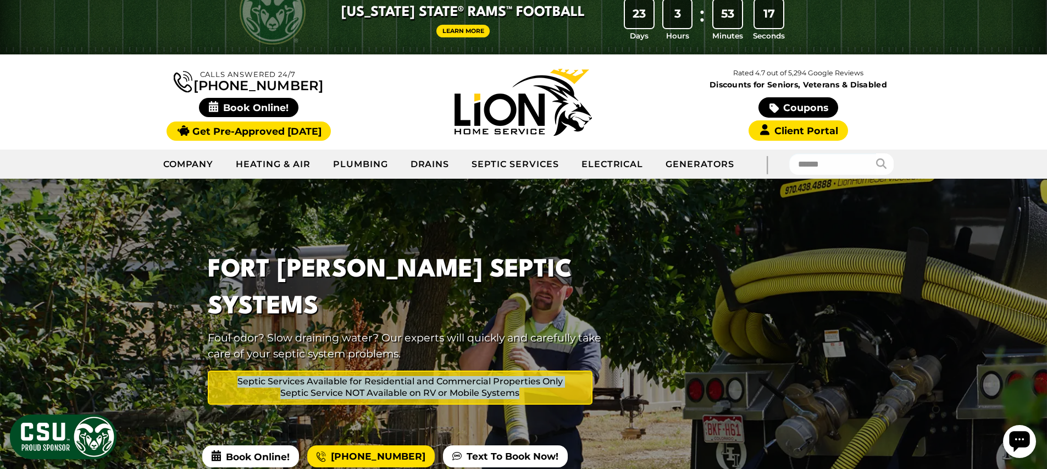
drag, startPoint x: 420, startPoint y: 351, endPoint x: 585, endPoint y: 386, distance: 168.1
click at [585, 386] on div "Fort Collins Septic Systems Foul odor? Slow draining water? Our experts will qu…" at bounding box center [408, 332] width 440 height 188
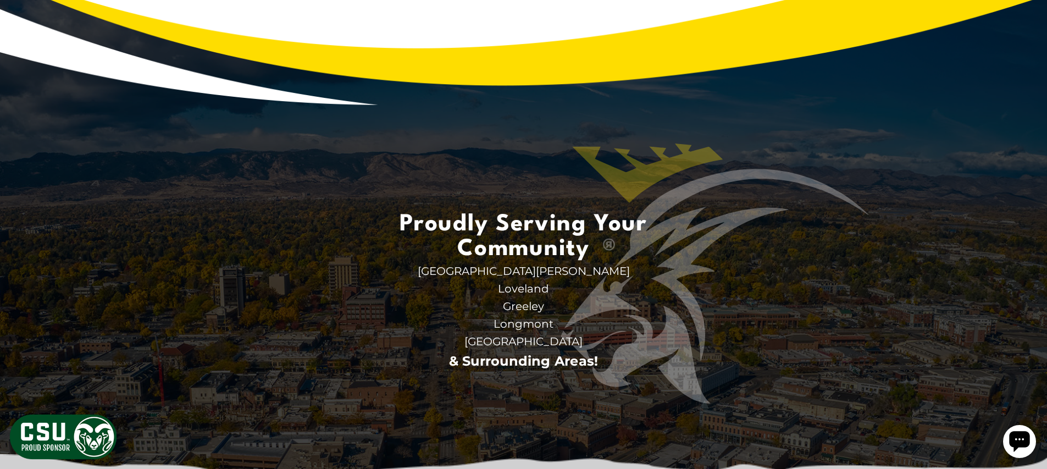
scroll to position [3342, 0]
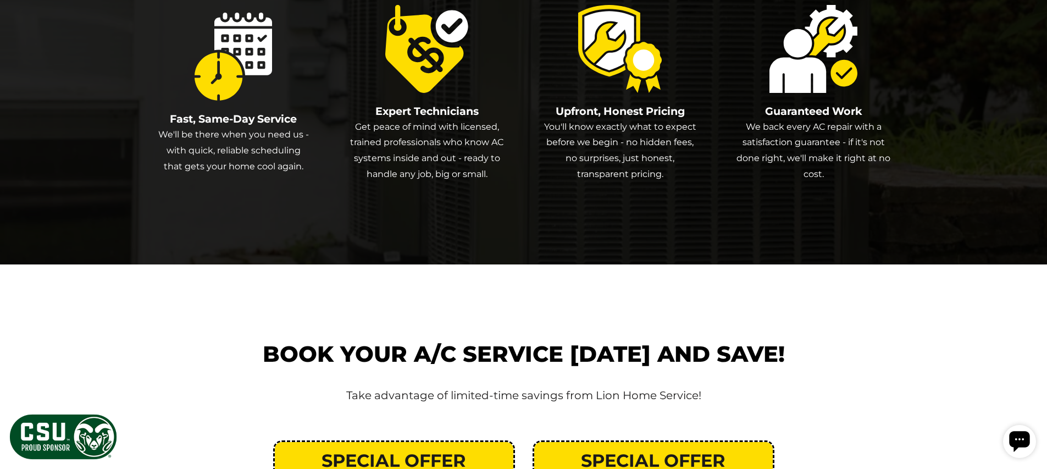
scroll to position [1309, 0]
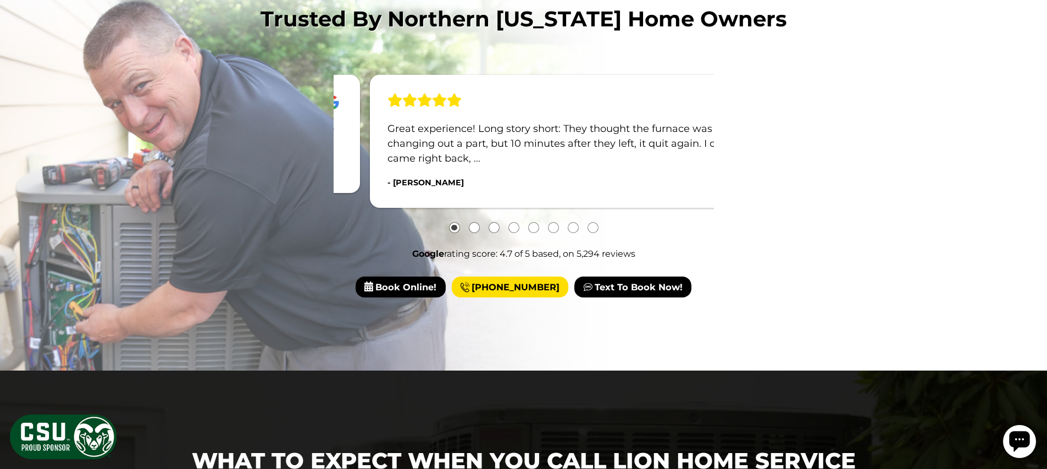
scroll to position [1417, 0]
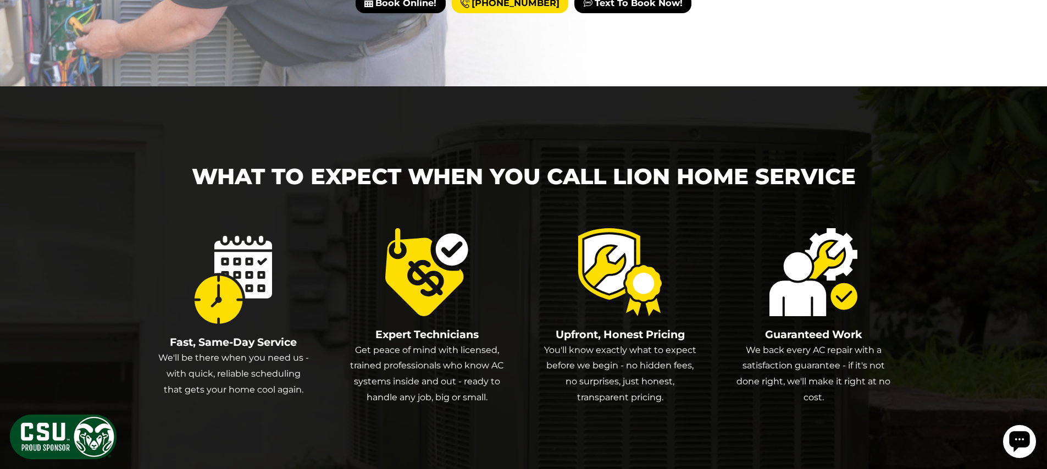
scroll to position [1279, 0]
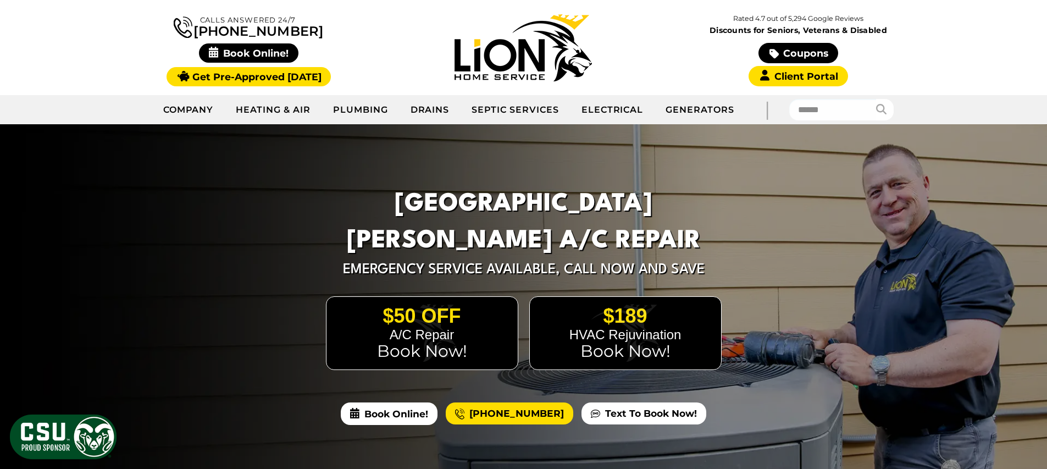
scroll to position [1269, 0]
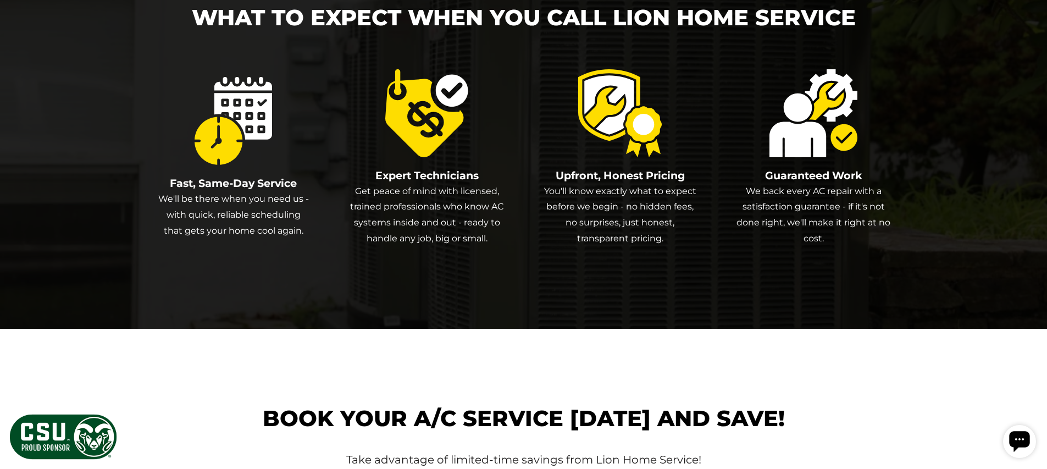
scroll to position [1334, 0]
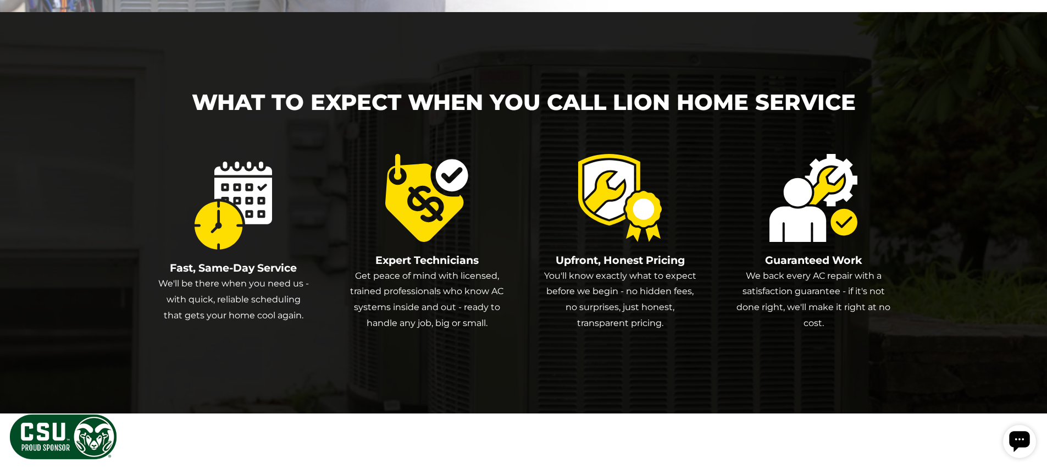
drag, startPoint x: 691, startPoint y: 114, endPoint x: 685, endPoint y: 115, distance: 5.5
click at [689, 115] on div "What To Expect When You Call Lion Home Service" at bounding box center [524, 102] width 734 height 33
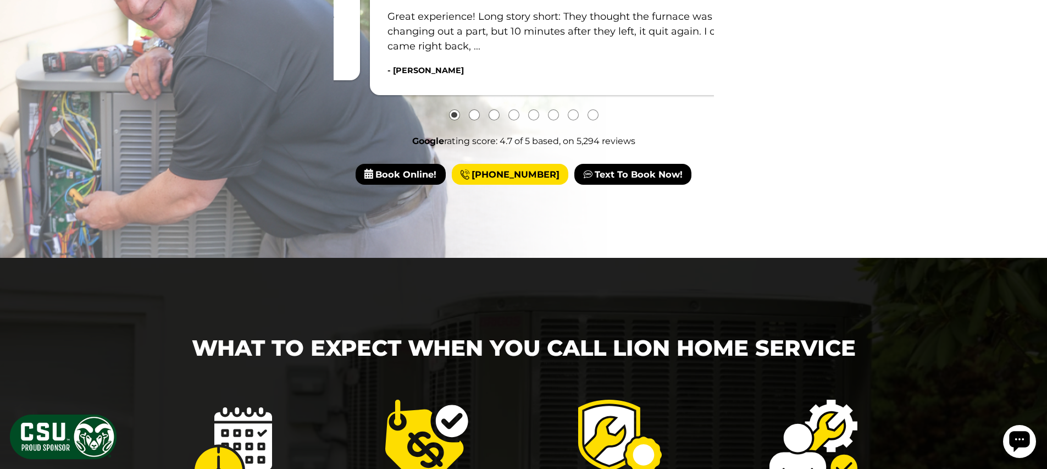
scroll to position [1278, 0]
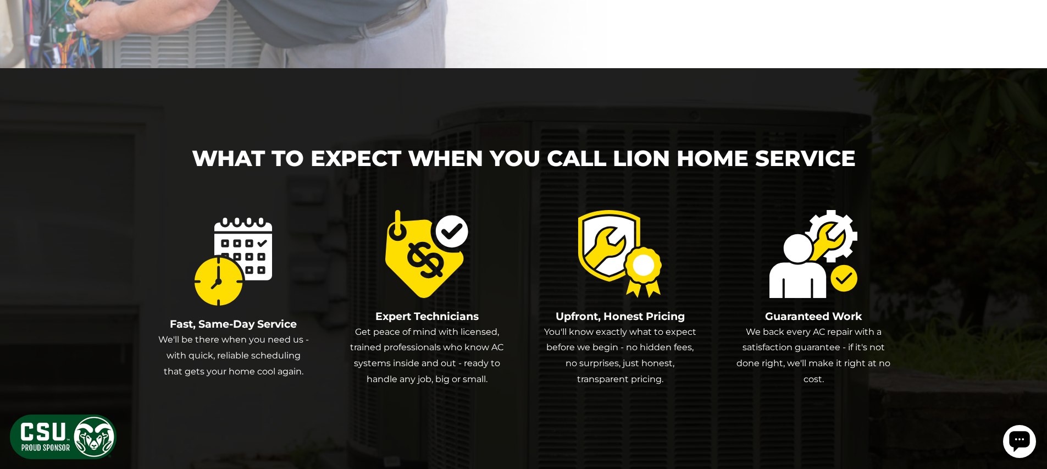
click at [793, 79] on div "What To Expect When You Call Lion Home Service Fast, Same-Day Service We'll be …" at bounding box center [523, 268] width 769 height 401
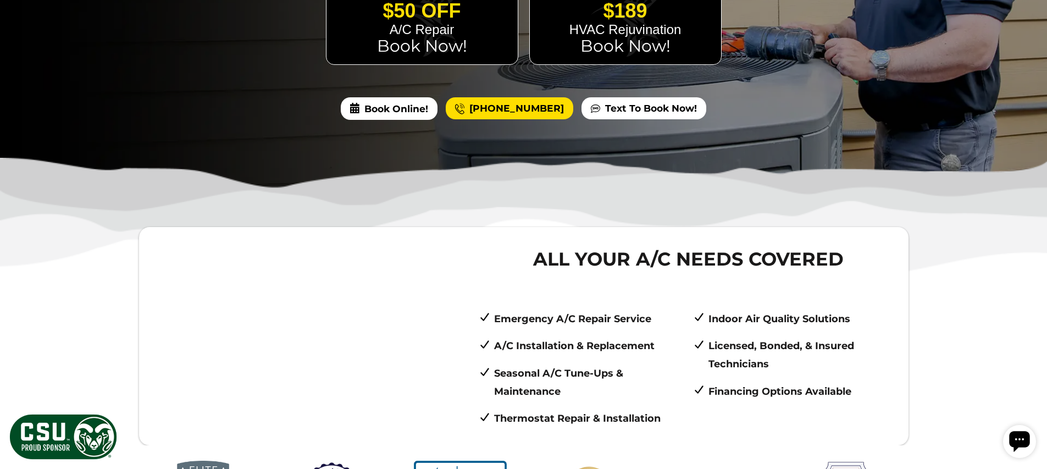
scroll to position [0, 0]
